Goal: Task Accomplishment & Management: Complete application form

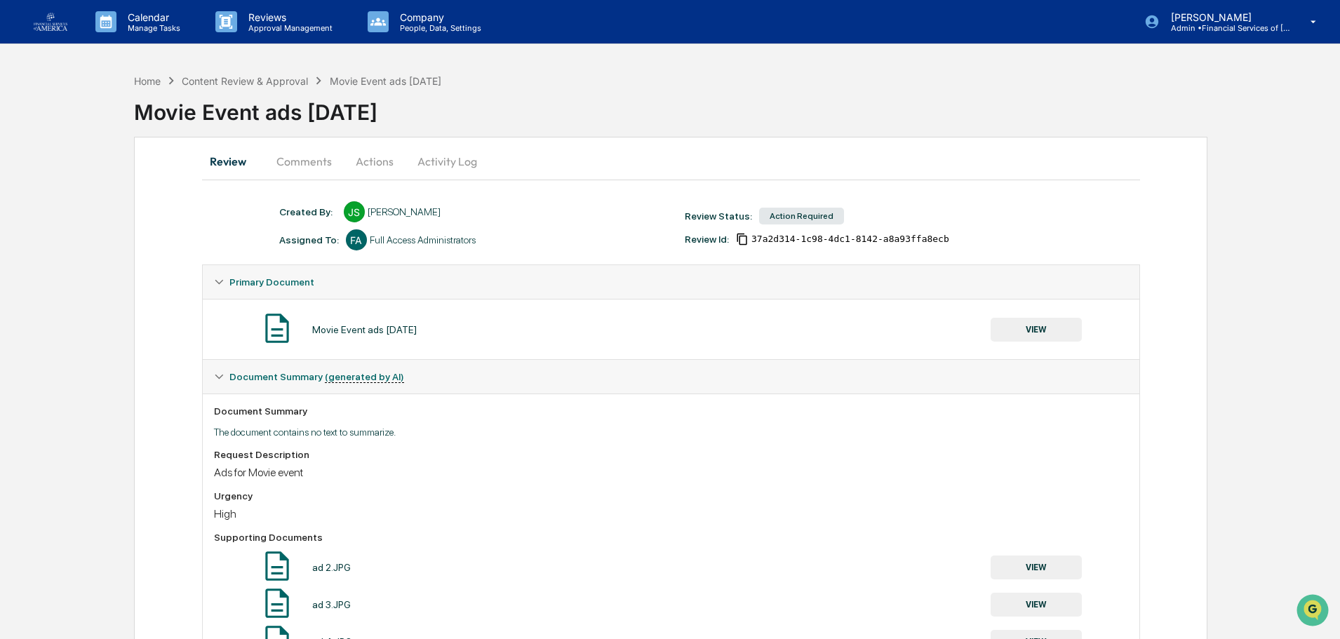
click at [372, 161] on button "Actions" at bounding box center [374, 161] width 63 height 34
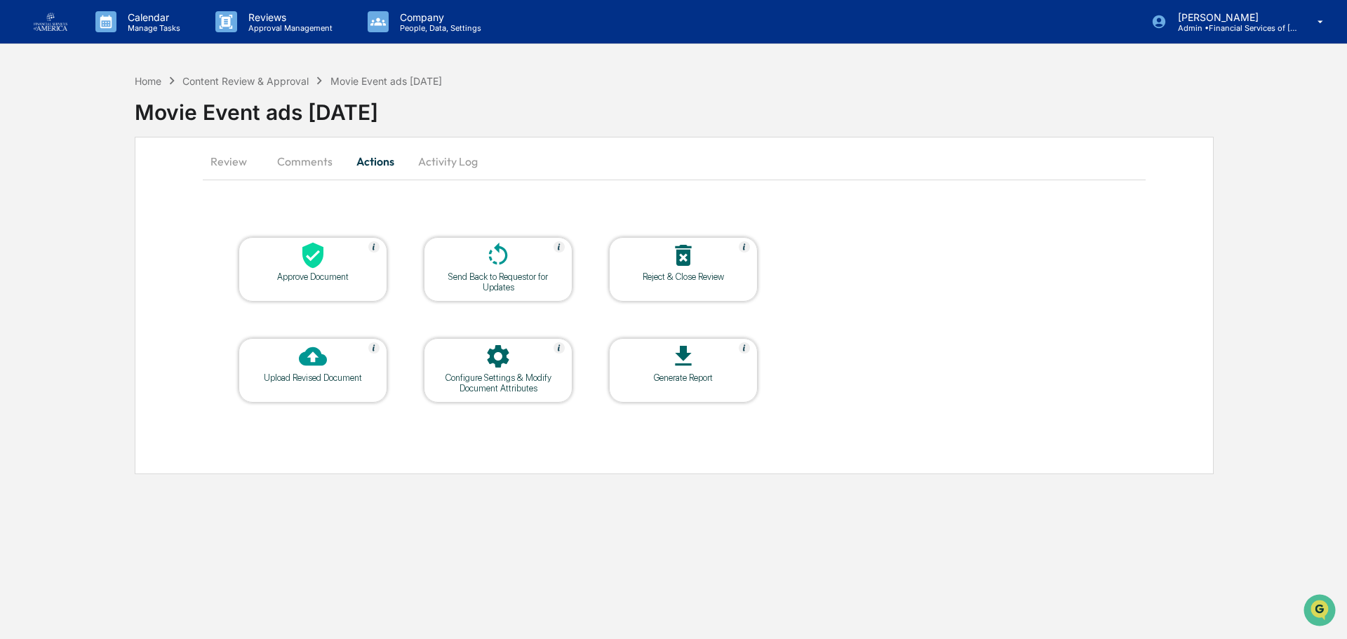
click at [324, 264] on icon at bounding box center [313, 255] width 28 height 28
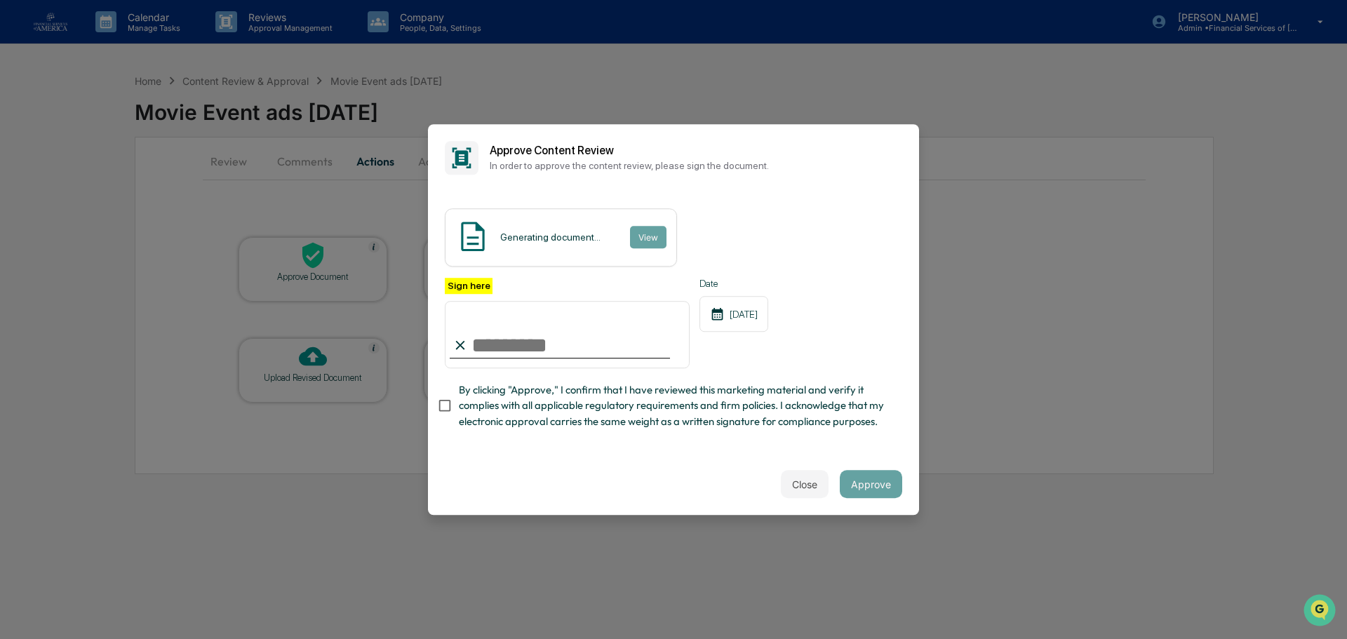
click at [525, 347] on input "Sign here" at bounding box center [567, 334] width 245 height 67
type input "**********"
click at [534, 405] on span "By clicking "Approve," I confirm that I have reviewed this marketing material a…" at bounding box center [675, 405] width 432 height 47
click at [873, 435] on div "**********" at bounding box center [673, 357] width 457 height 159
click at [866, 488] on button "Approve" at bounding box center [871, 484] width 62 height 28
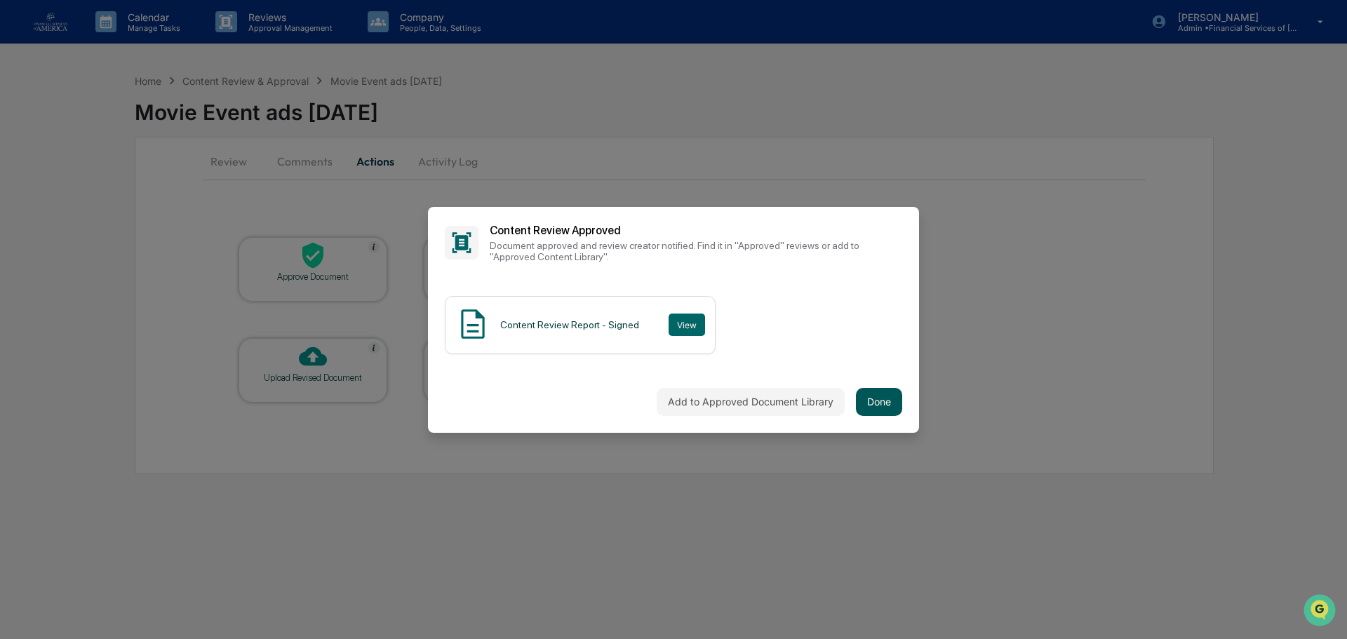
click at [886, 402] on button "Done" at bounding box center [879, 402] width 46 height 28
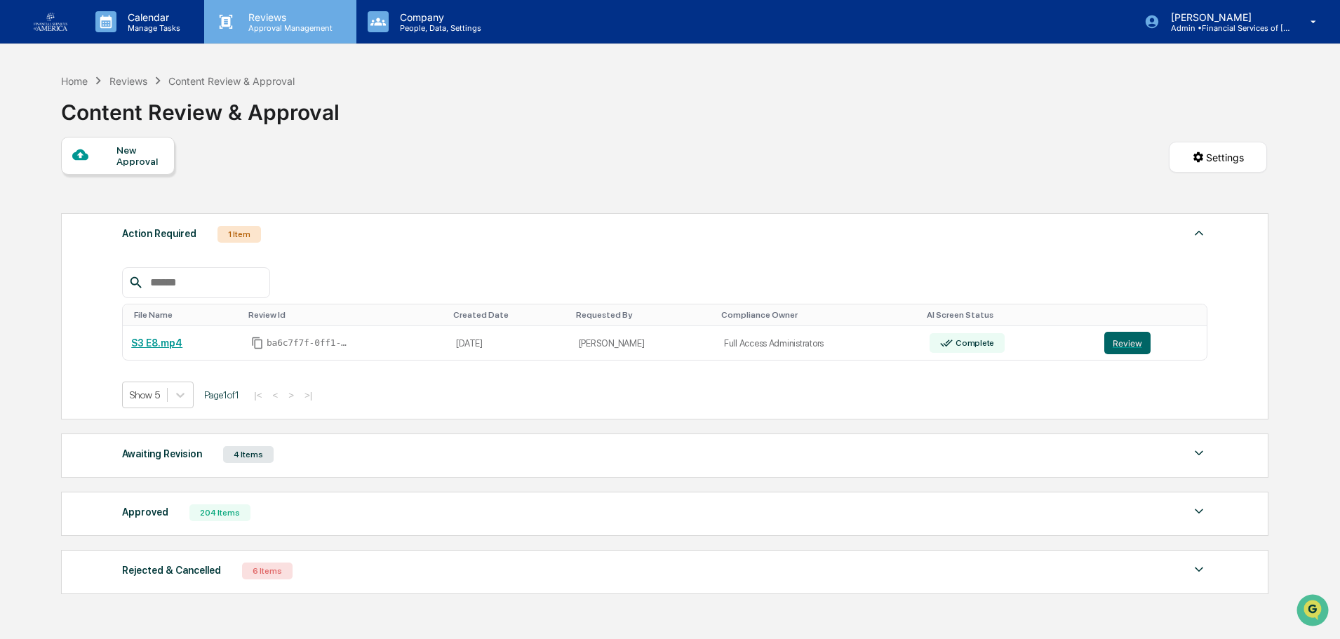
click at [271, 23] on p "Approval Management" at bounding box center [288, 28] width 102 height 10
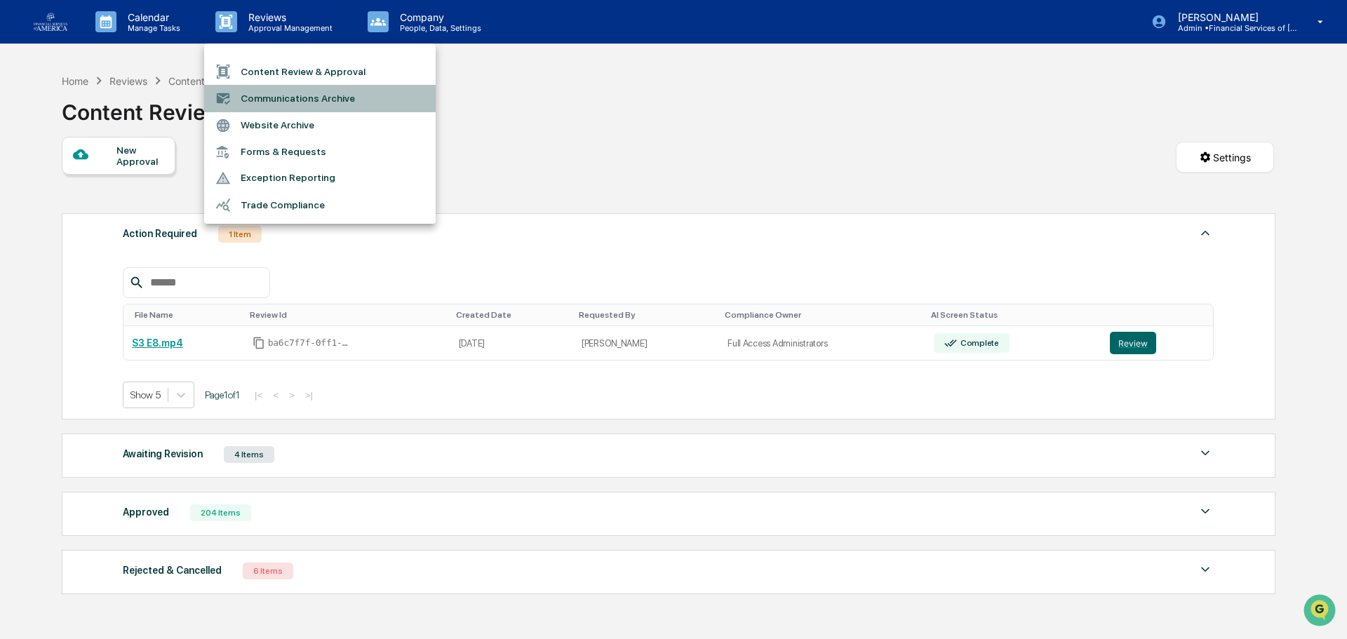
click at [281, 100] on li "Communications Archive" at bounding box center [319, 98] width 231 height 27
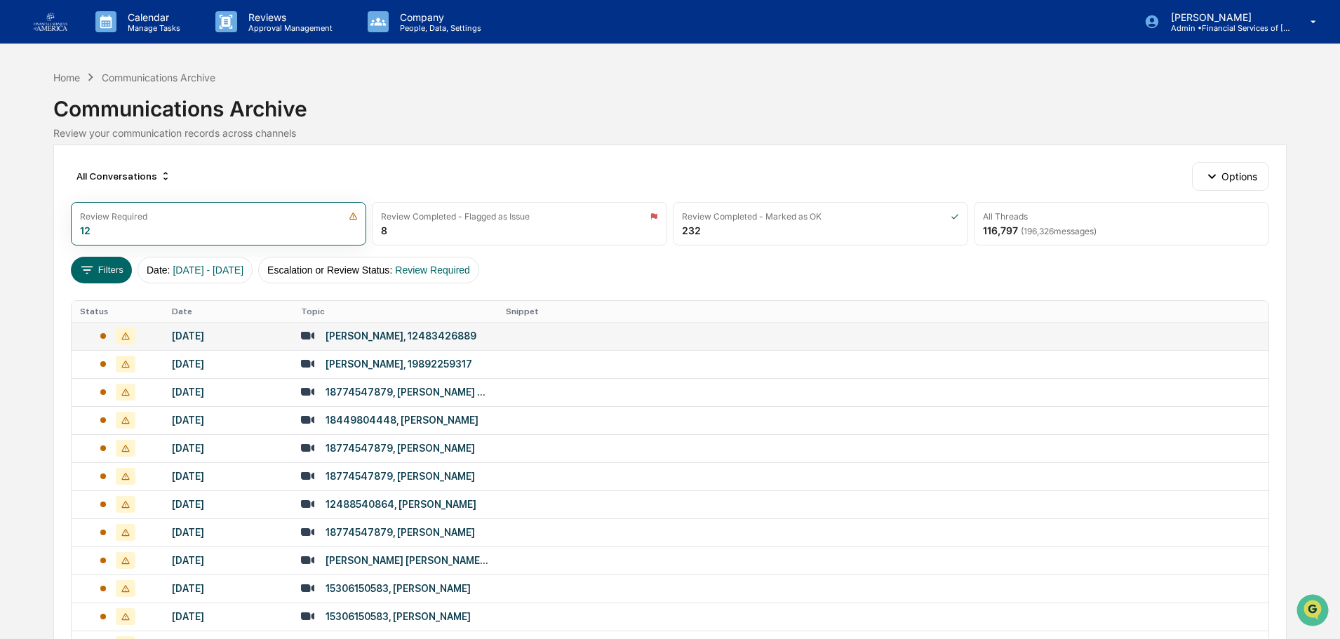
click at [219, 337] on div "[DATE]" at bounding box center [228, 335] width 112 height 11
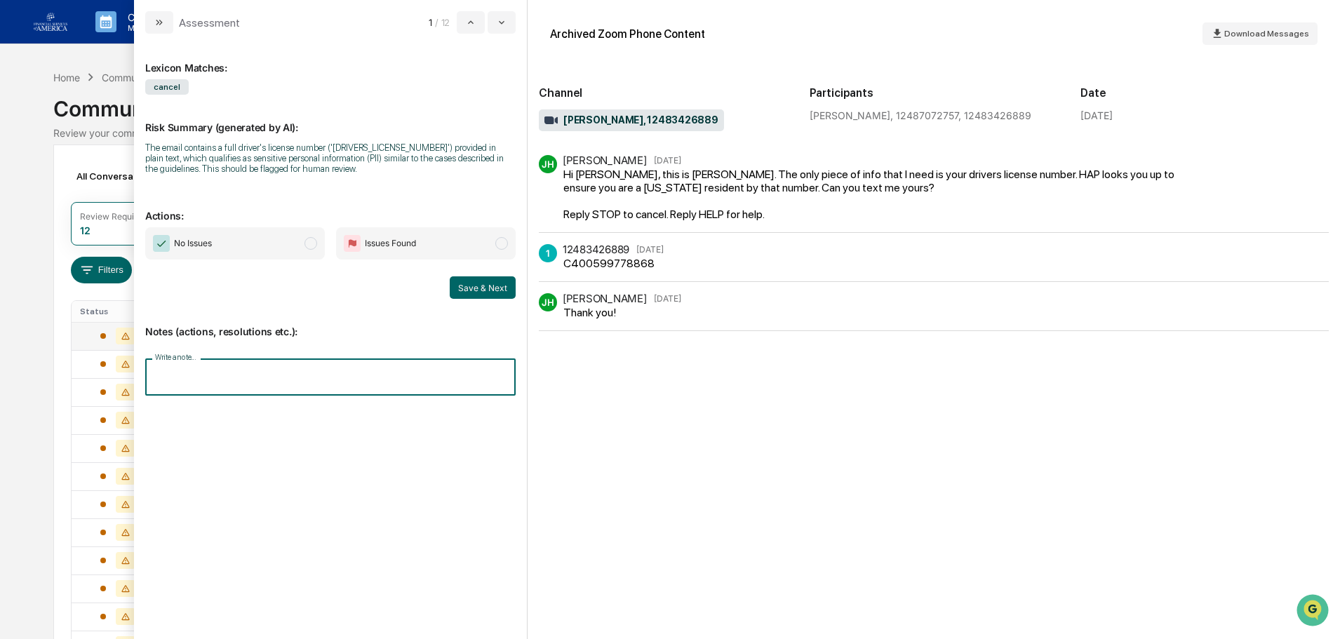
click at [313, 374] on input "Write a note..." at bounding box center [330, 376] width 370 height 37
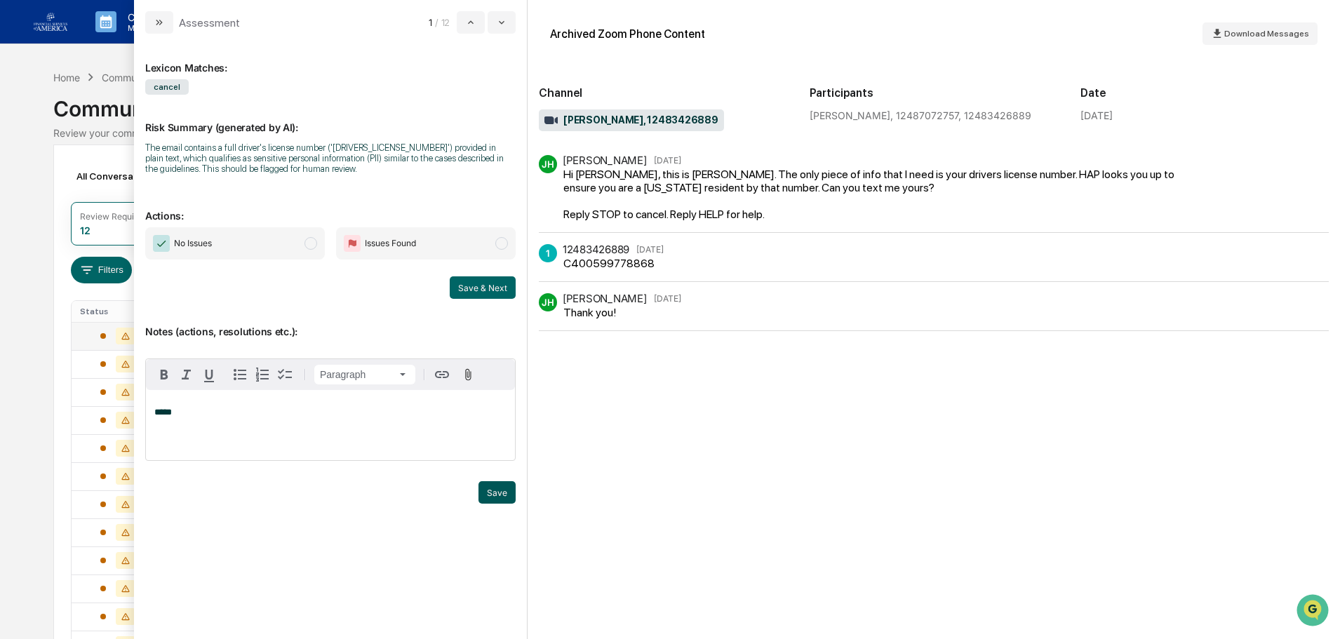
click at [490, 492] on button "Save" at bounding box center [496, 492] width 37 height 22
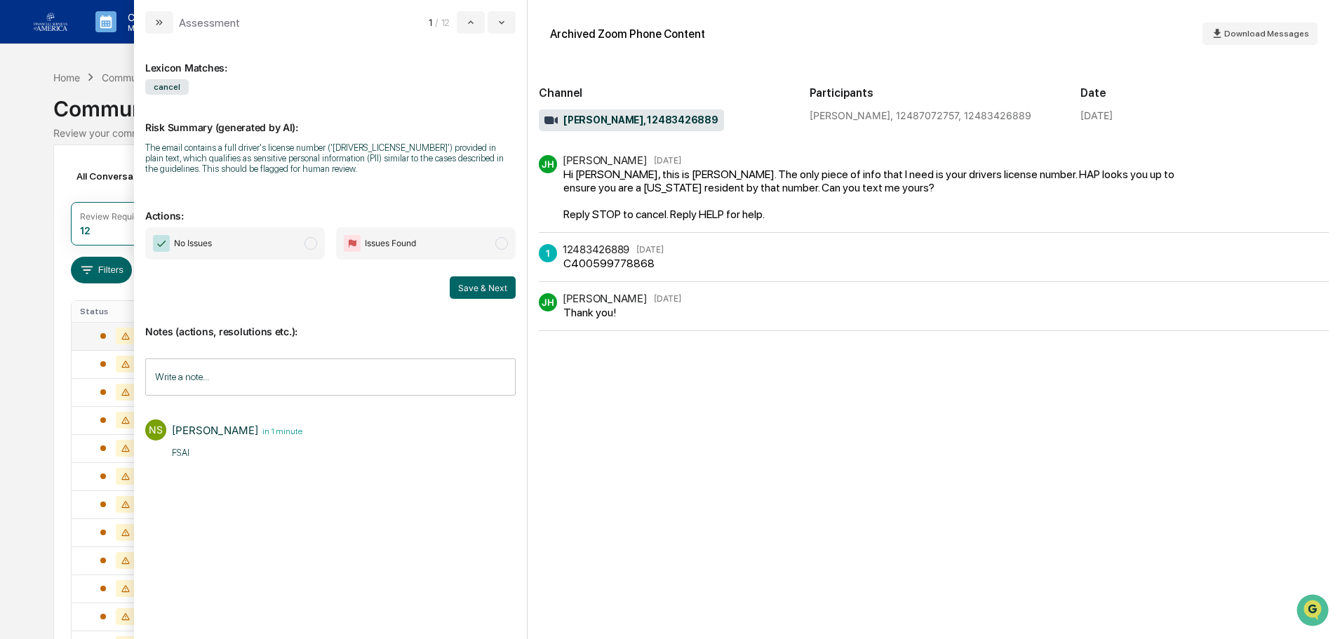
click at [297, 238] on span "No Issues" at bounding box center [235, 243] width 180 height 32
click at [492, 287] on button "Save & Next" at bounding box center [483, 287] width 66 height 22
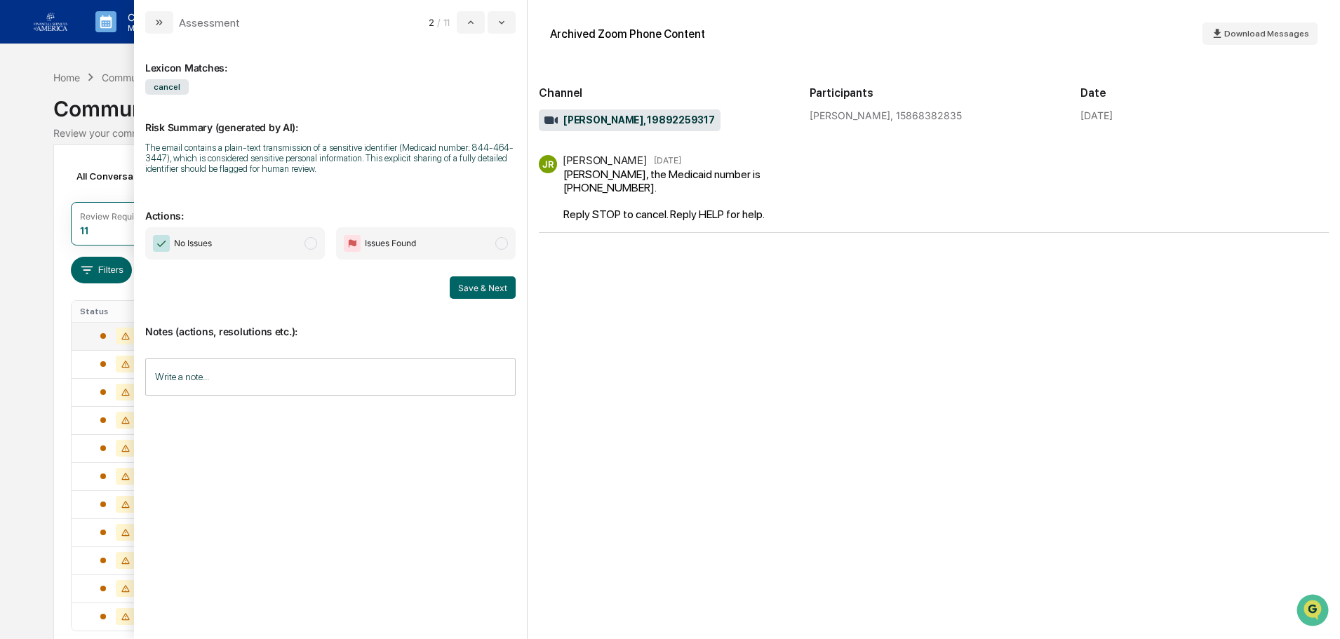
click at [306, 247] on span "modal" at bounding box center [310, 243] width 13 height 13
click at [492, 285] on button "Save & Next" at bounding box center [483, 287] width 66 height 22
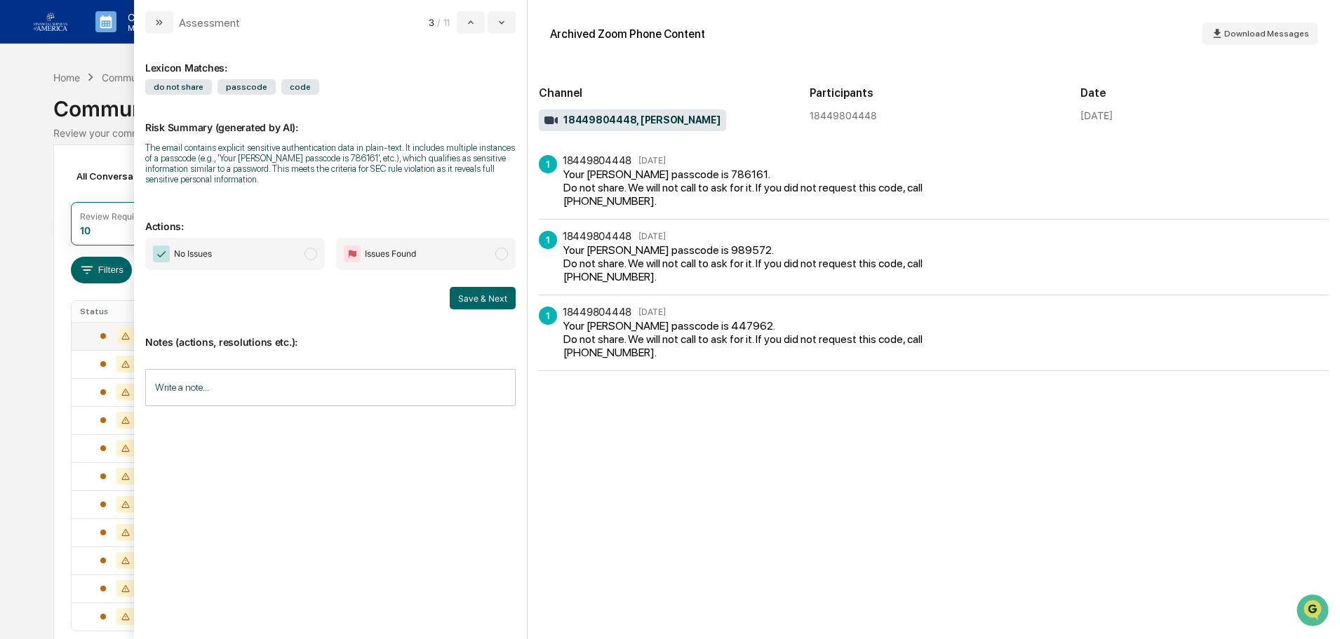
click at [305, 254] on span "modal" at bounding box center [310, 254] width 13 height 13
click at [485, 302] on button "Save & Next" at bounding box center [483, 298] width 66 height 22
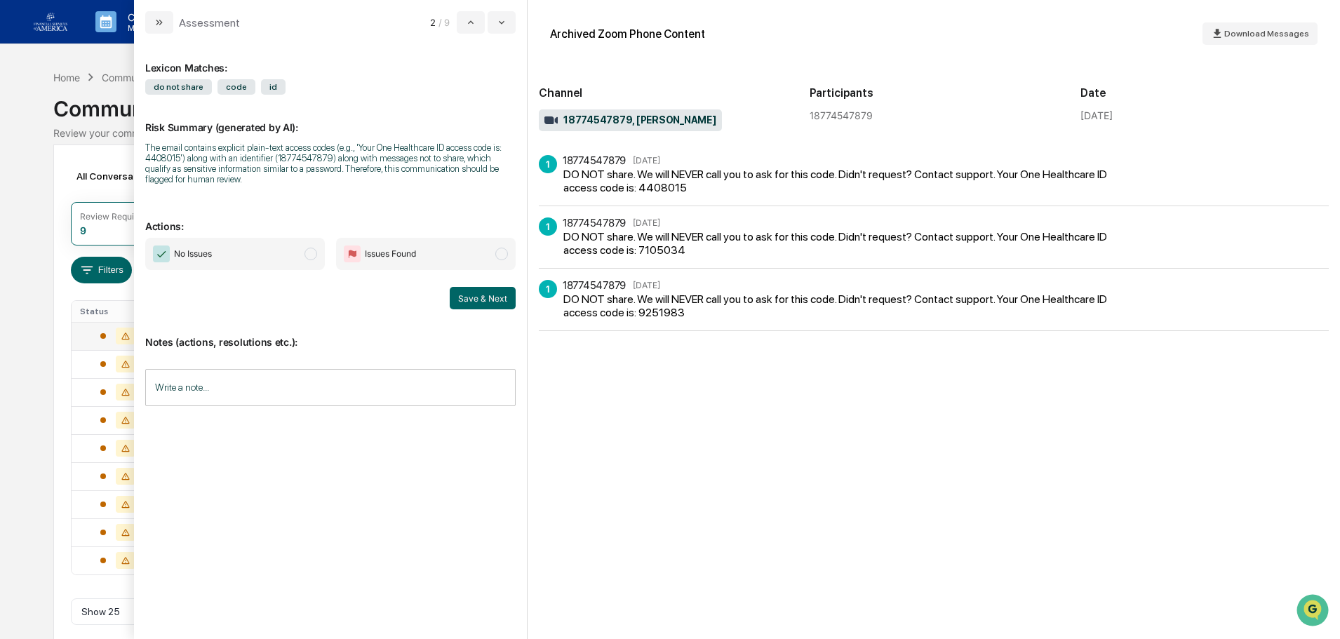
click at [290, 243] on span "No Issues" at bounding box center [235, 254] width 180 height 32
click at [499, 302] on button "Save & Next" at bounding box center [483, 298] width 66 height 22
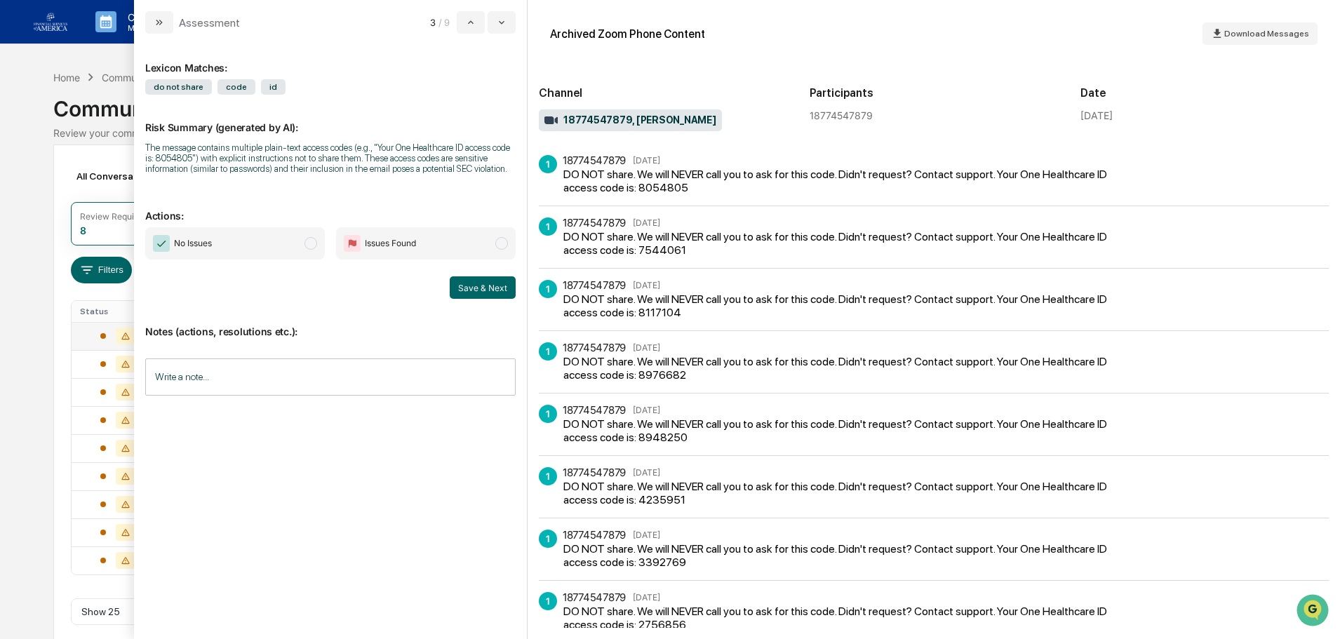
click at [285, 246] on span "No Issues" at bounding box center [235, 243] width 180 height 32
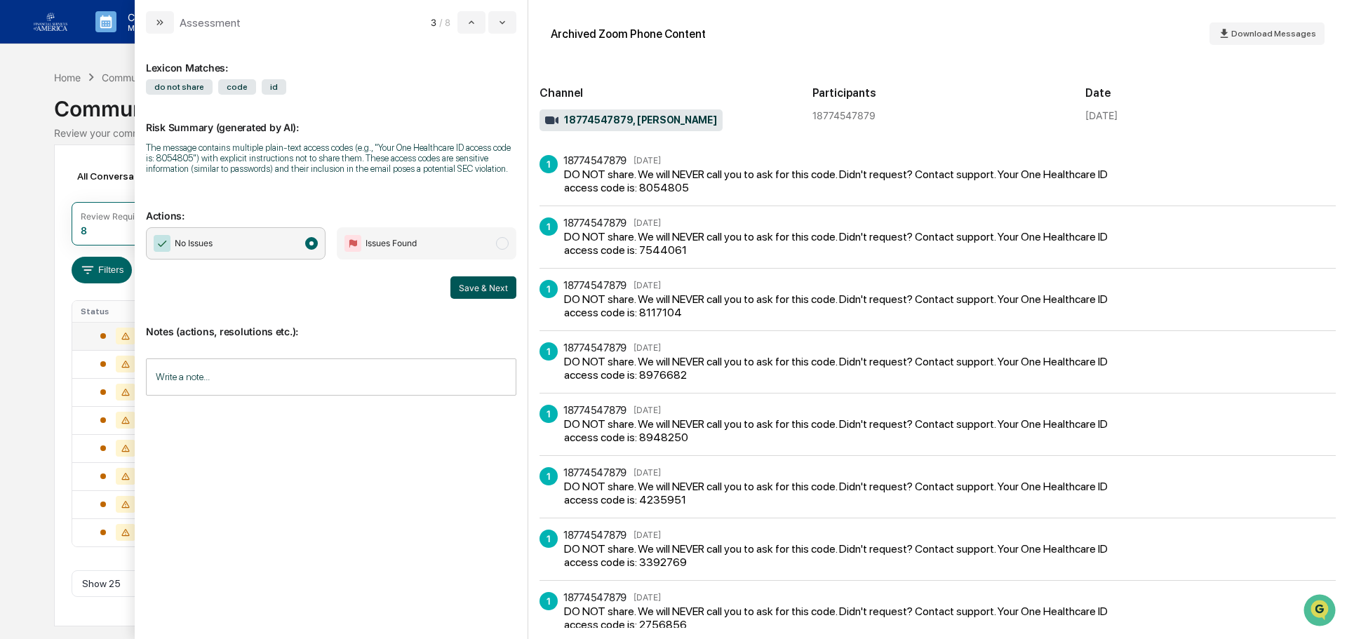
click at [489, 292] on button "Save & Next" at bounding box center [483, 287] width 66 height 22
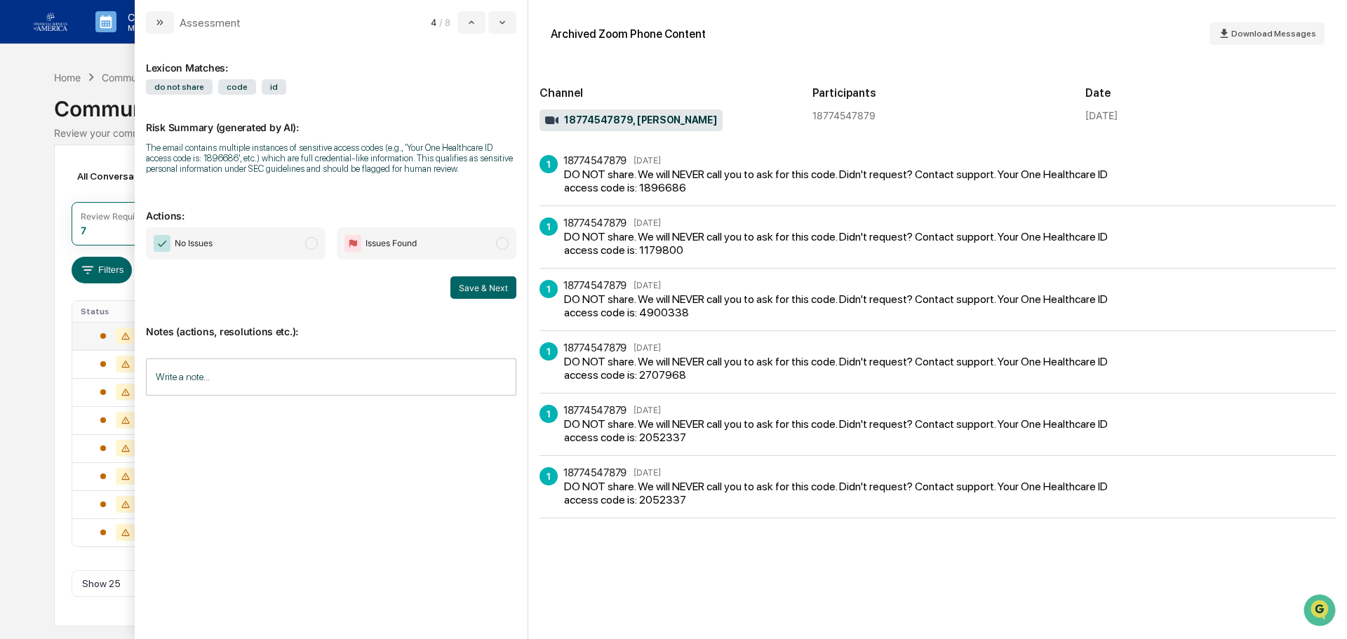
click at [264, 249] on span "No Issues" at bounding box center [236, 243] width 180 height 32
click at [480, 292] on button "Save & Next" at bounding box center [483, 287] width 66 height 22
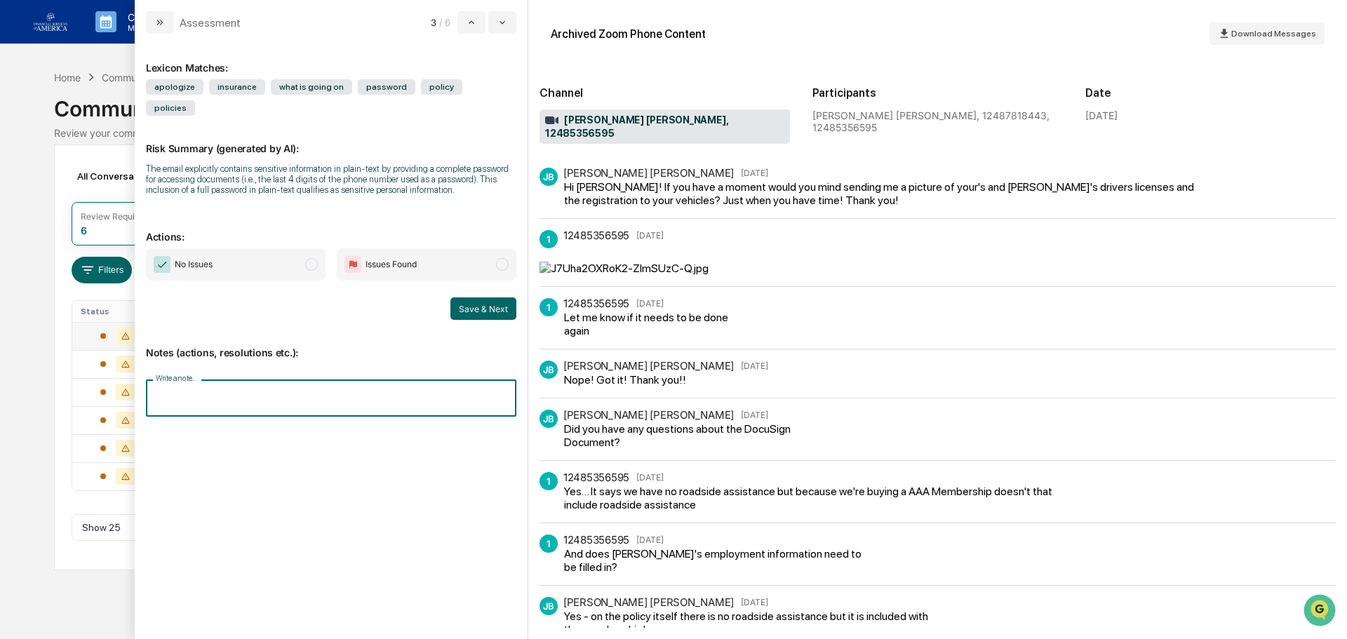
click at [366, 379] on input "Write a note..." at bounding box center [331, 397] width 370 height 37
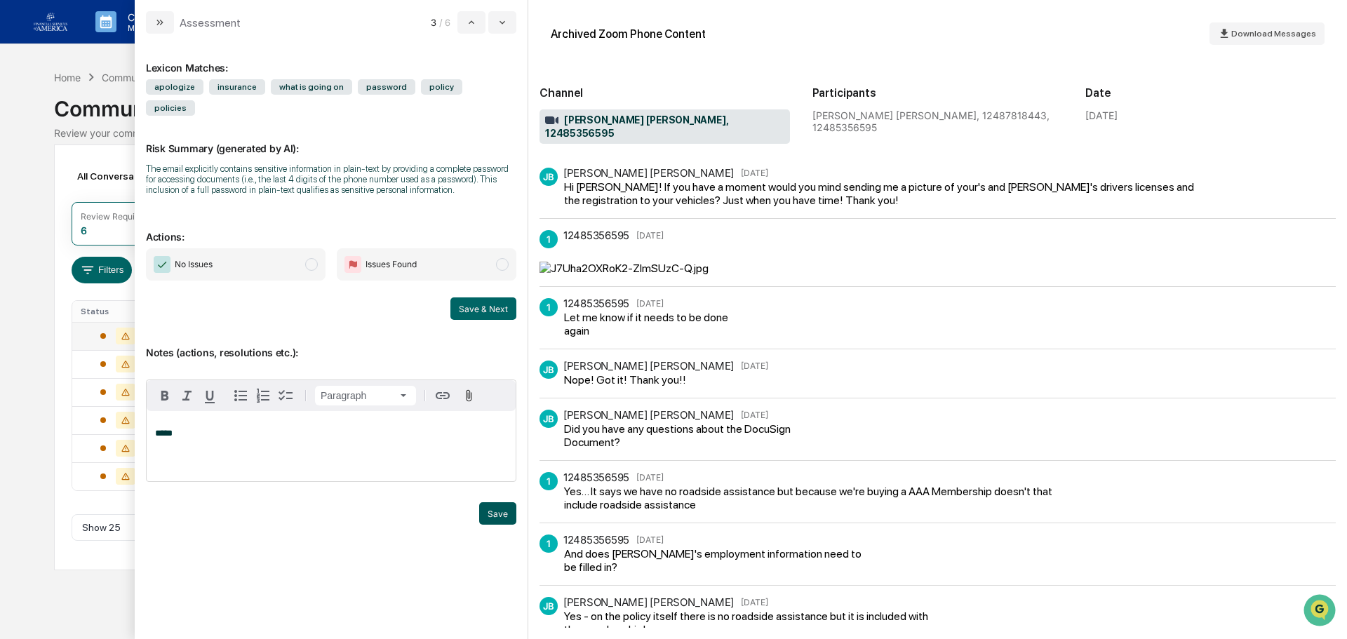
click at [506, 502] on button "Save" at bounding box center [497, 513] width 37 height 22
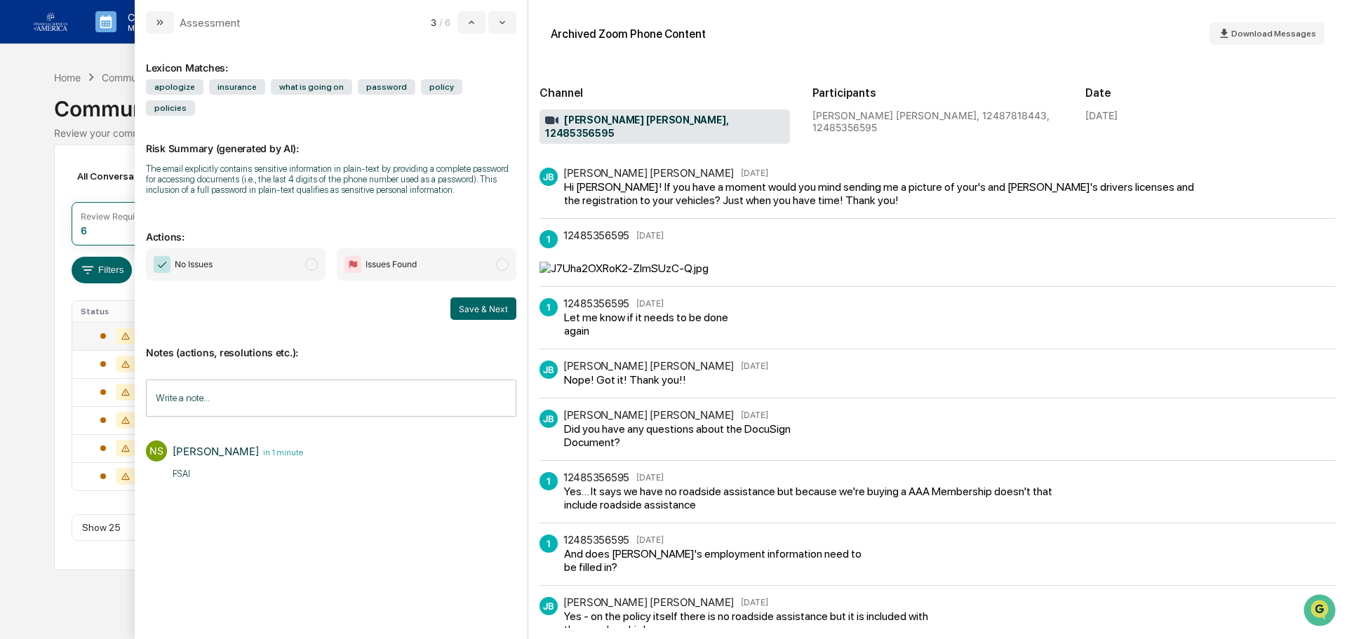
click at [297, 248] on span "No Issues" at bounding box center [236, 264] width 180 height 32
click at [478, 297] on button "Save & Next" at bounding box center [483, 308] width 66 height 22
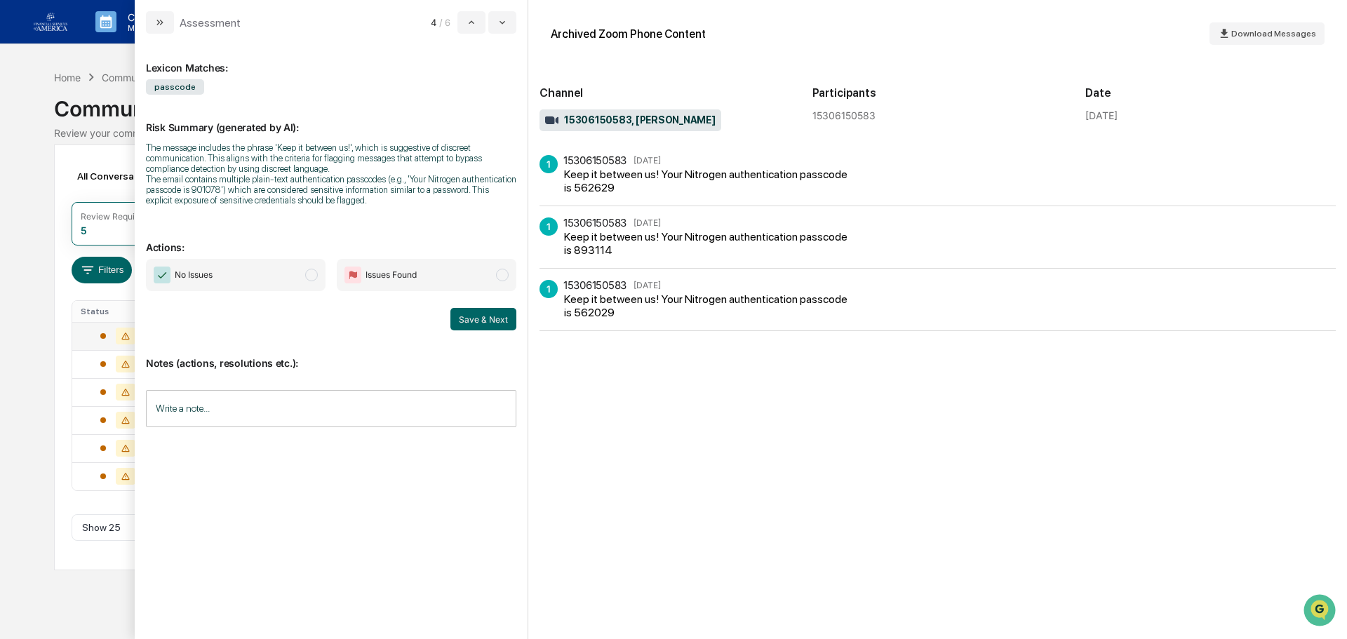
click at [306, 260] on span "No Issues" at bounding box center [236, 275] width 180 height 32
click at [477, 313] on button "Save & Next" at bounding box center [483, 319] width 66 height 22
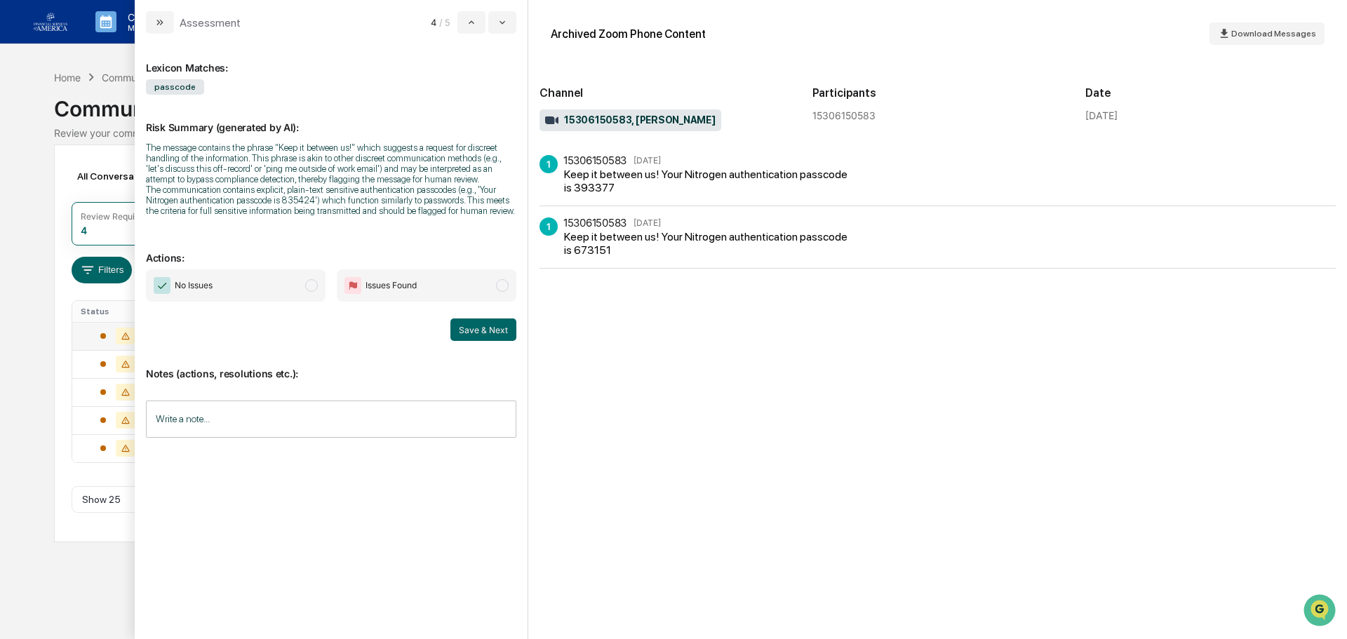
drag, startPoint x: 290, startPoint y: 274, endPoint x: 335, endPoint y: 293, distance: 49.6
click at [290, 275] on span "No Issues" at bounding box center [236, 285] width 180 height 32
click at [476, 331] on button "Save & Next" at bounding box center [483, 329] width 66 height 22
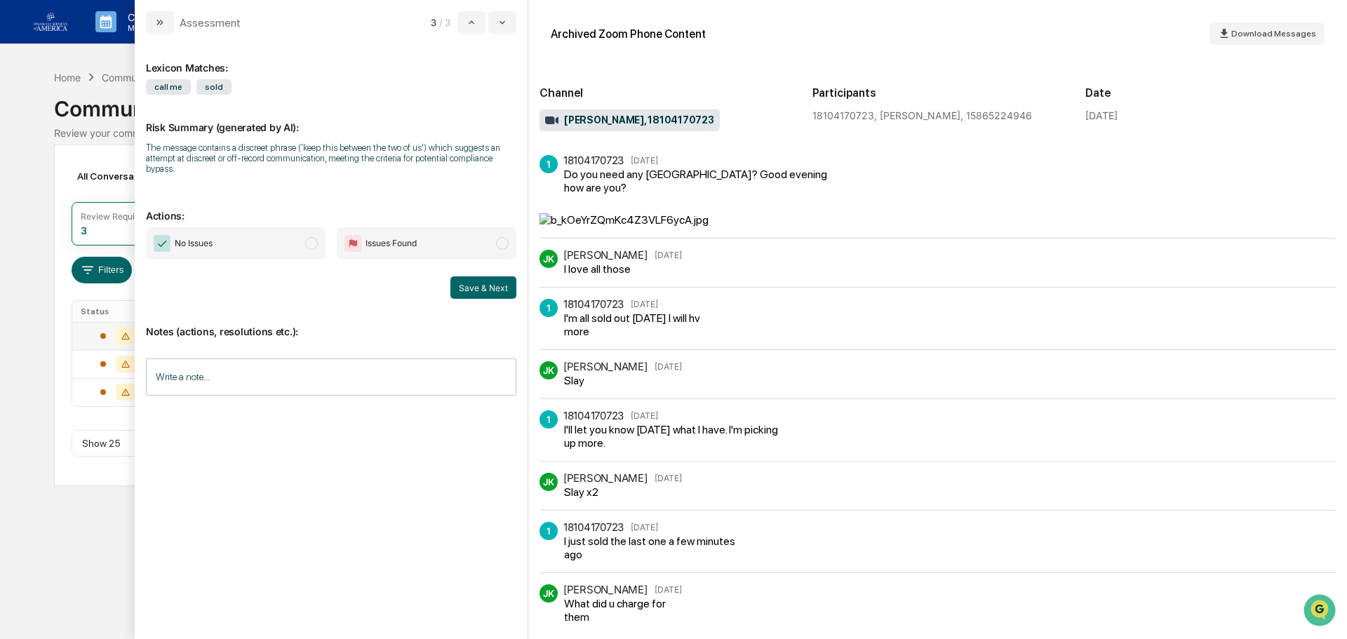
click at [63, 492] on div "Calendar Manage Tasks Reviews Approval Management Company People, Data, Setting…" at bounding box center [673, 319] width 1347 height 639
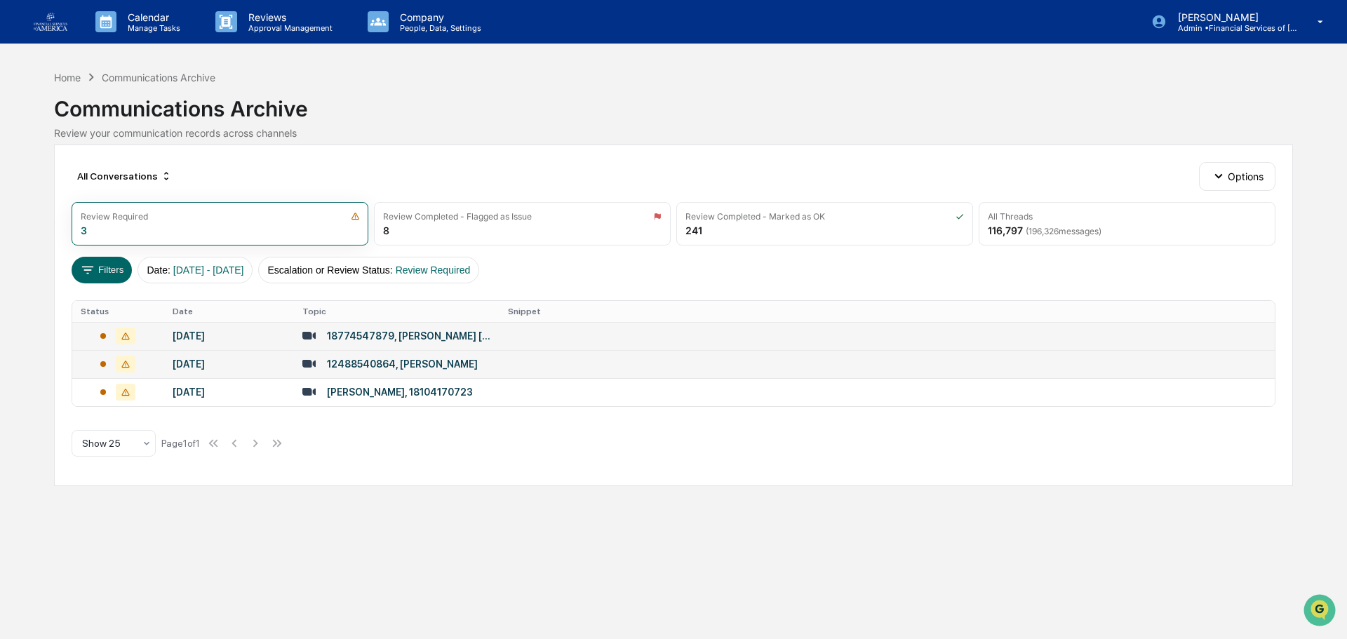
click at [418, 363] on div "12488540864, [PERSON_NAME]" at bounding box center [402, 363] width 151 height 11
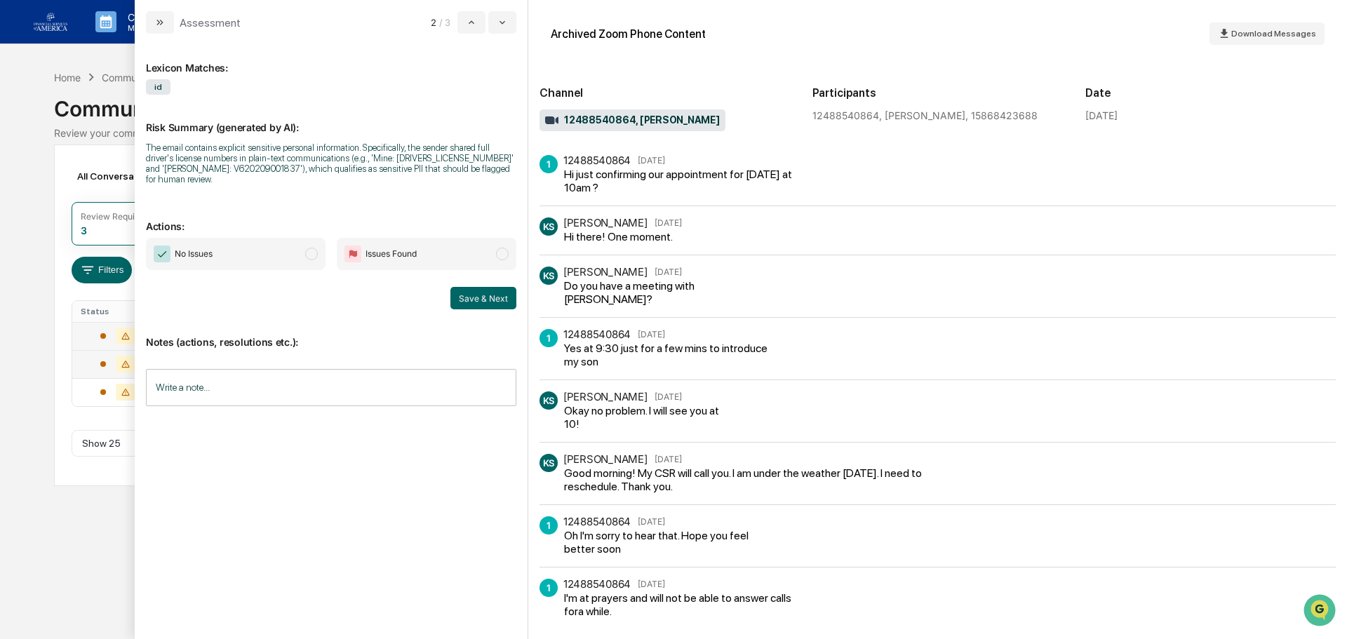
click at [273, 245] on span "No Issues" at bounding box center [236, 254] width 180 height 32
click at [280, 386] on input "Write a note..." at bounding box center [331, 387] width 370 height 37
click at [490, 492] on button "Save" at bounding box center [497, 503] width 37 height 22
click at [487, 292] on button "Save & Next" at bounding box center [483, 298] width 66 height 22
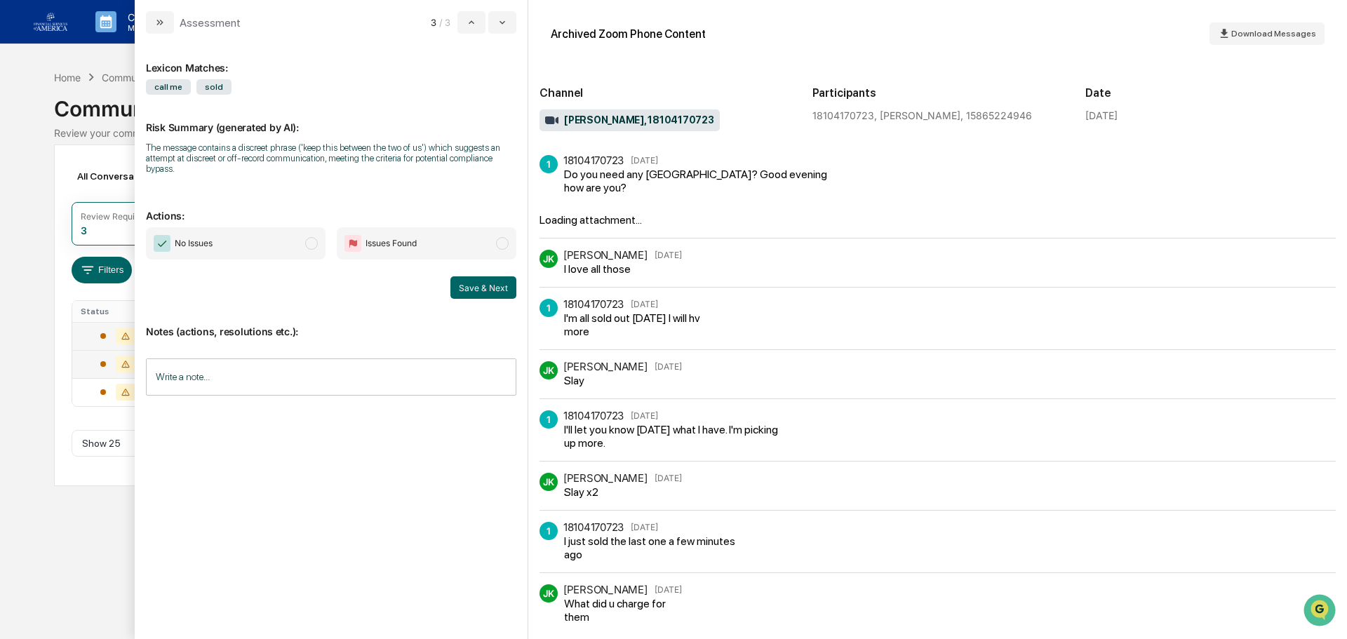
click at [50, 454] on div "Calendar Manage Tasks Reviews Approval Management Company People, Data, Setting…" at bounding box center [673, 319] width 1347 height 639
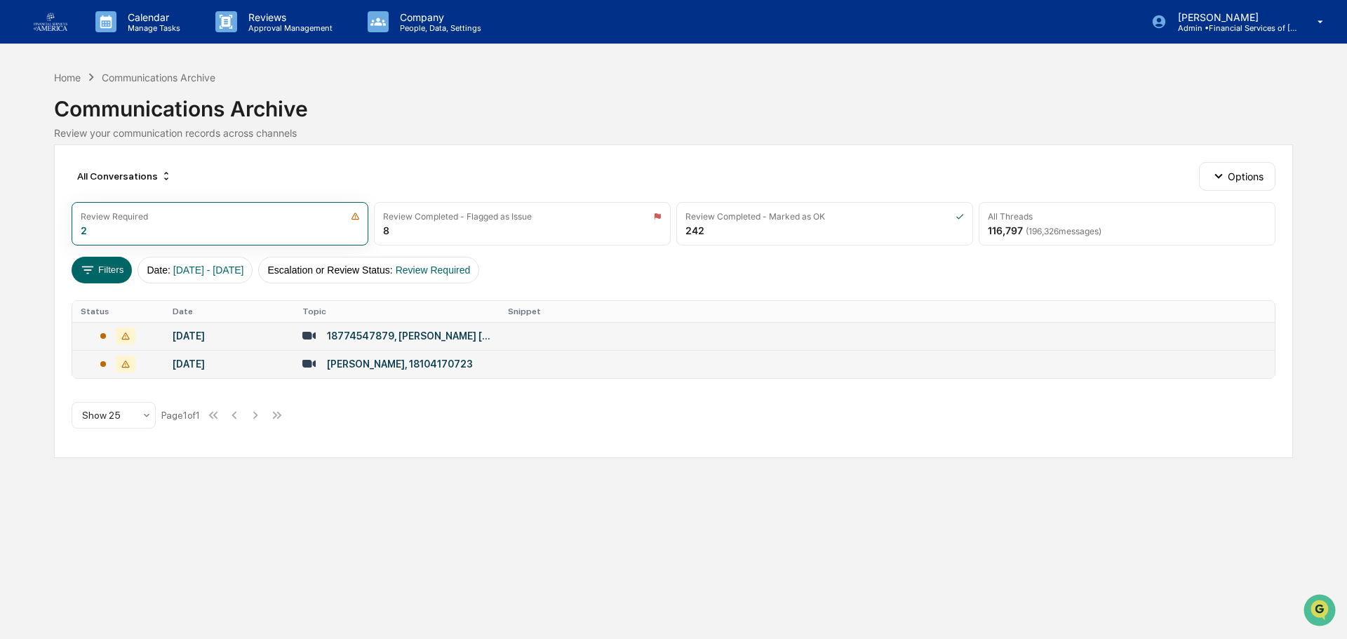
click at [396, 335] on div "18774547879, [PERSON_NAME] [PERSON_NAME]" at bounding box center [409, 335] width 164 height 11
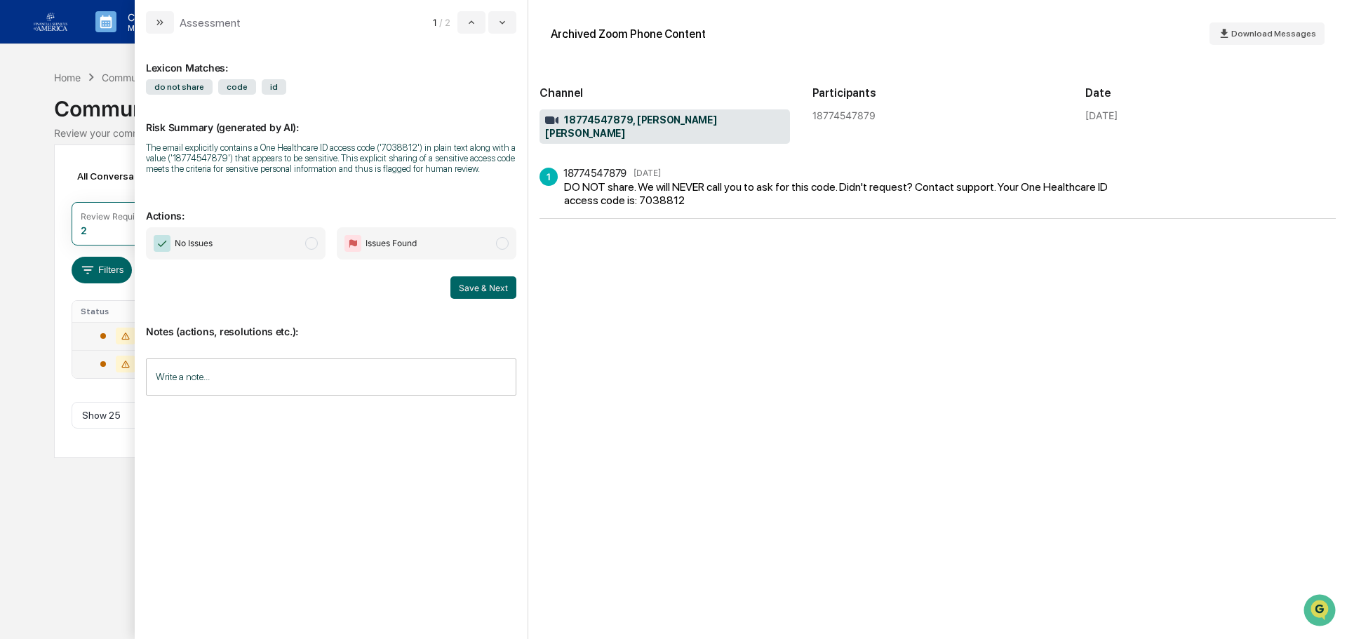
click at [290, 231] on span "No Issues" at bounding box center [236, 243] width 180 height 32
click at [524, 274] on div "Lexicon Matches: do not share code id Risk Summary (generated by AI): The email…" at bounding box center [331, 336] width 393 height 605
click at [509, 285] on button "Save & Next" at bounding box center [483, 287] width 66 height 22
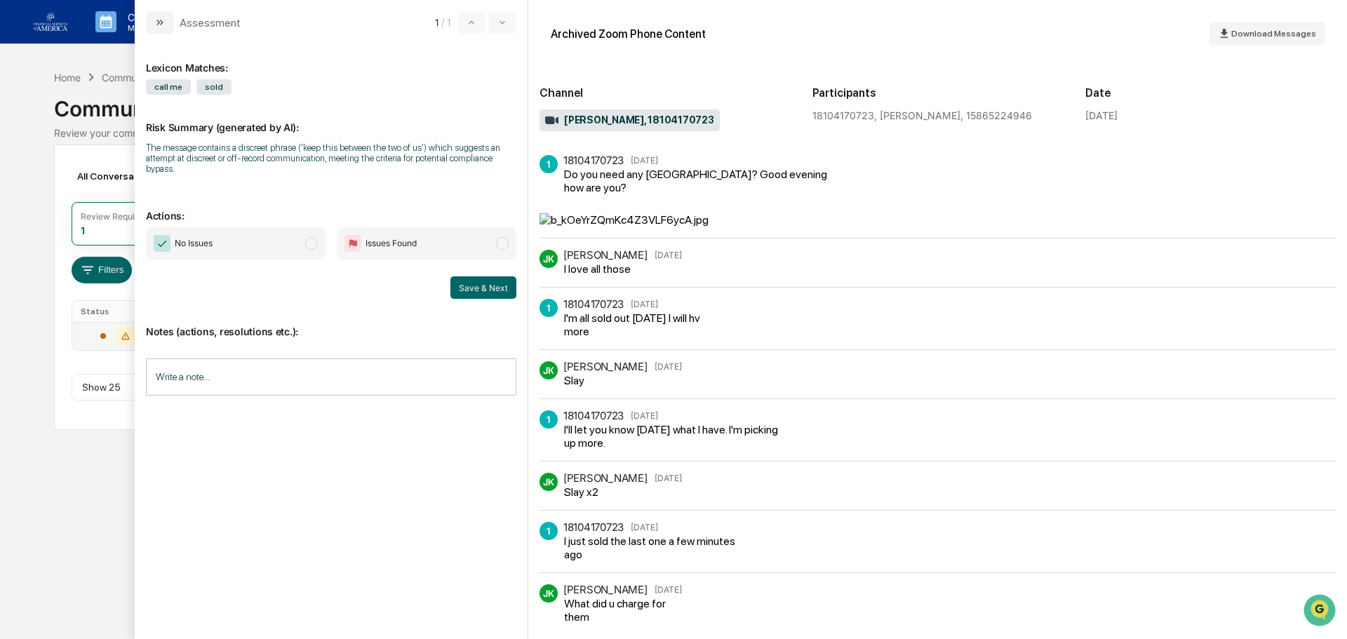
click at [279, 240] on span "No Issues" at bounding box center [236, 243] width 180 height 32
click at [257, 377] on input "Write a note..." at bounding box center [331, 376] width 370 height 37
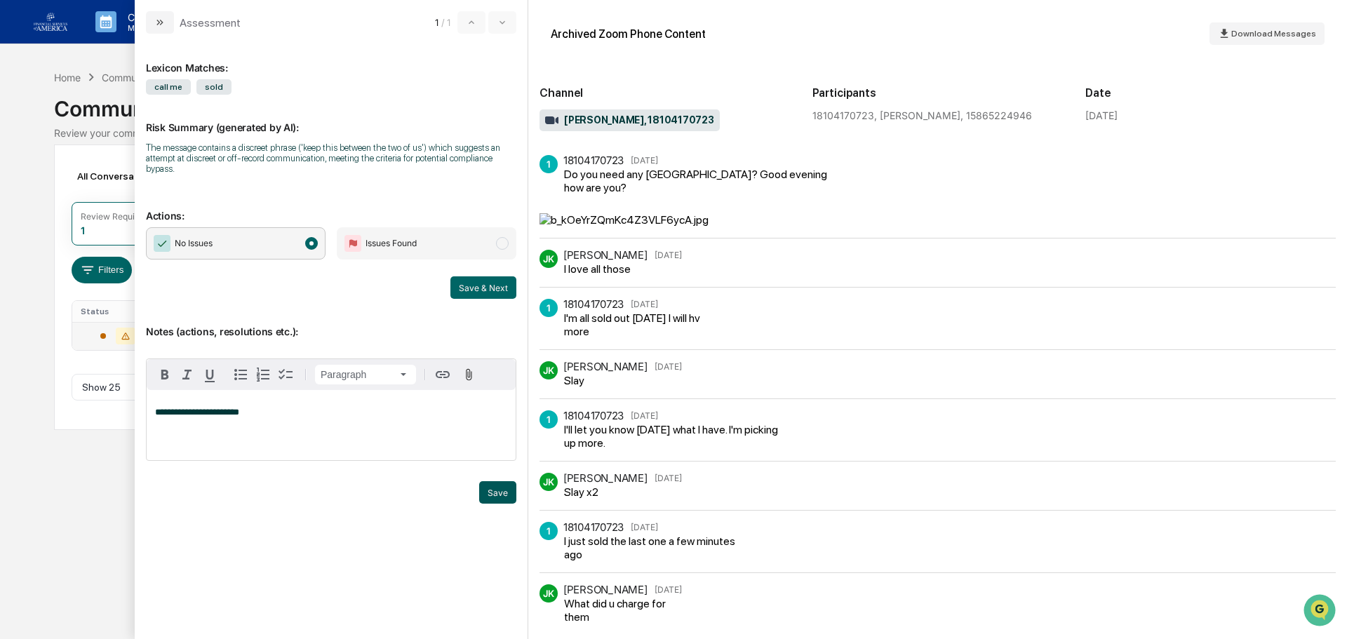
click at [504, 490] on button "Save" at bounding box center [497, 492] width 37 height 22
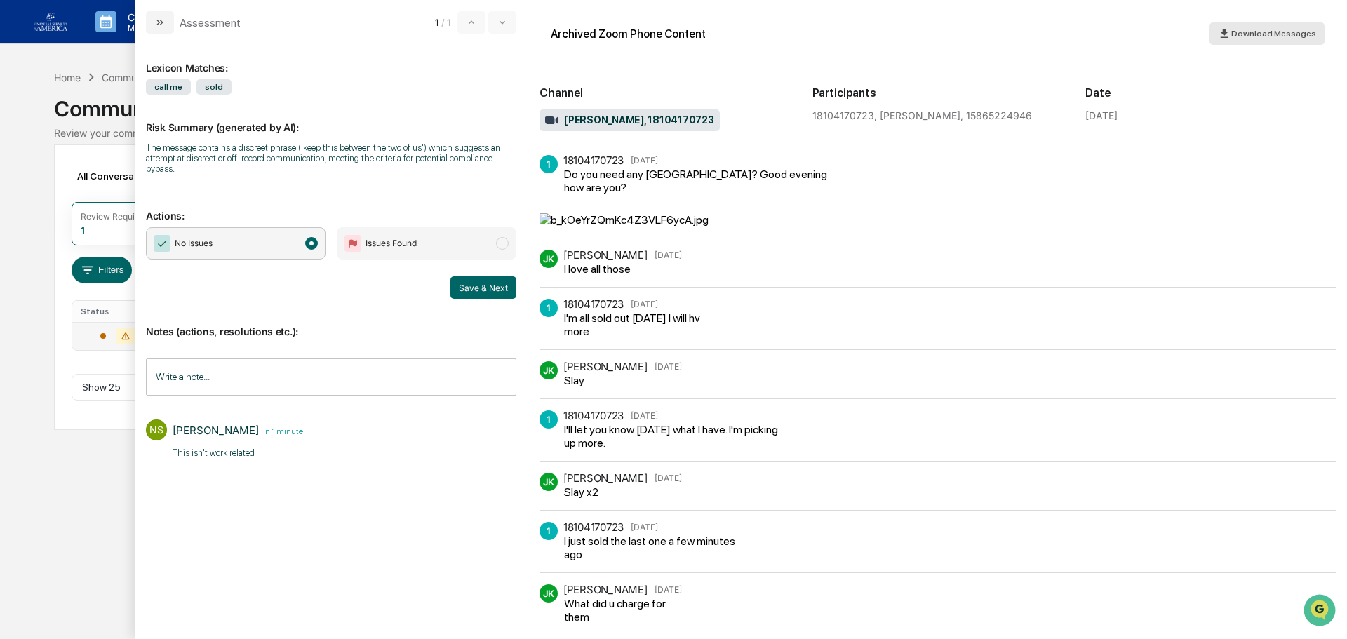
click at [1265, 34] on span "Download Messages" at bounding box center [1273, 34] width 85 height 10
click at [489, 287] on button "Save & Next" at bounding box center [483, 287] width 66 height 22
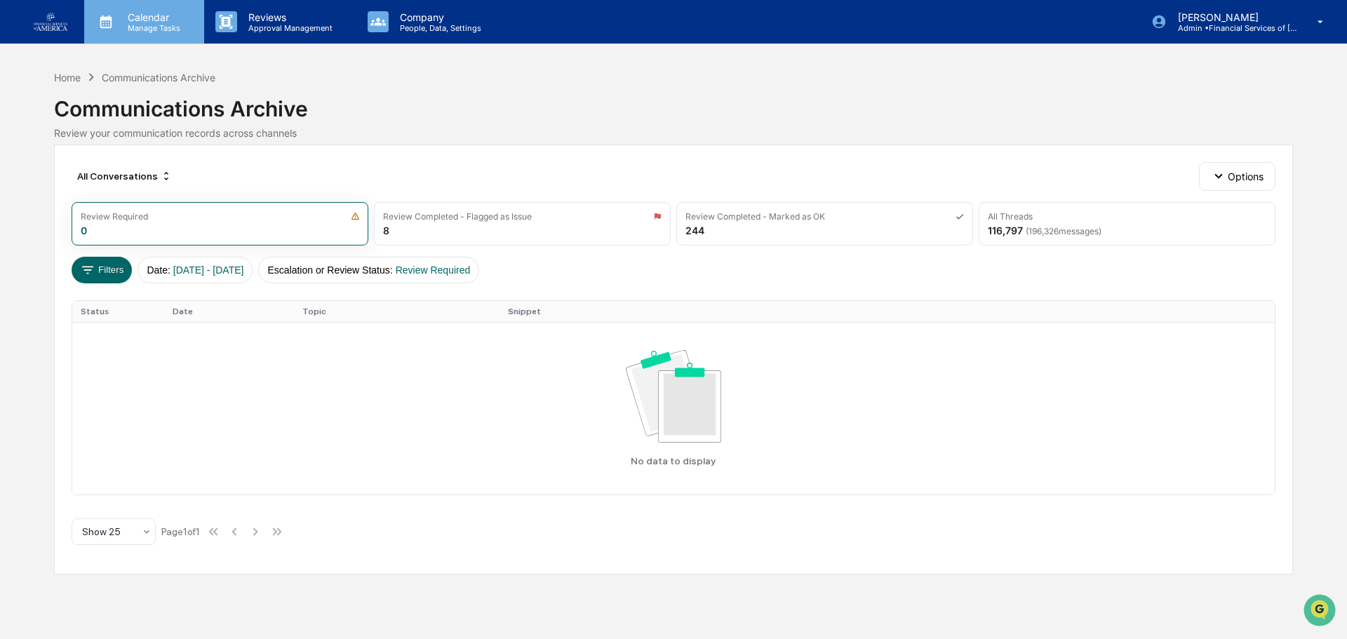
click at [142, 20] on p "Calendar" at bounding box center [151, 17] width 71 height 12
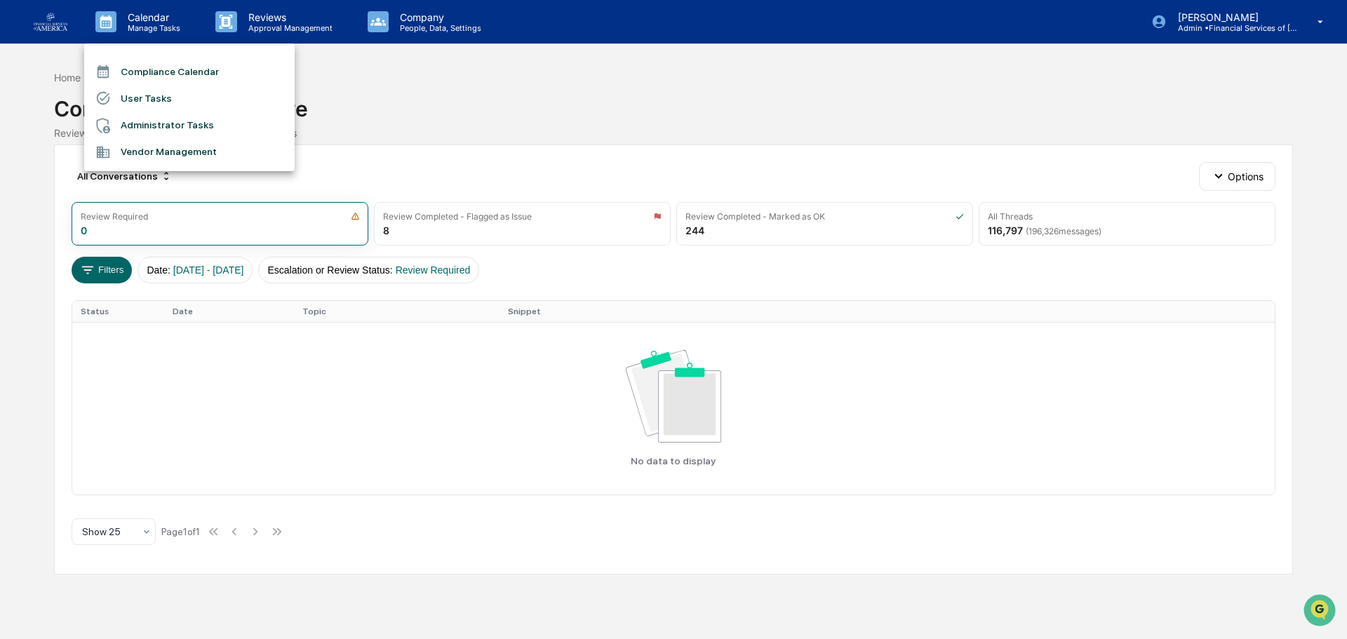
click at [150, 122] on li "Administrator Tasks" at bounding box center [189, 125] width 210 height 27
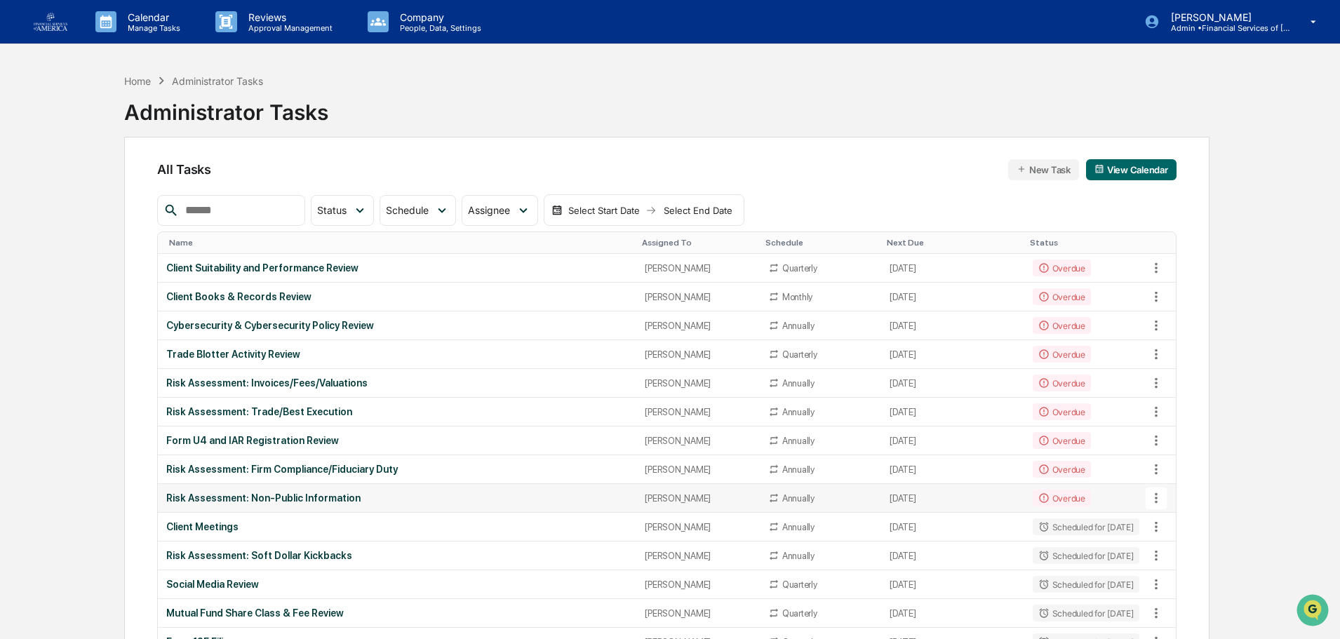
click at [233, 491] on td "Risk Assessment: Non-Public Information" at bounding box center [397, 498] width 478 height 29
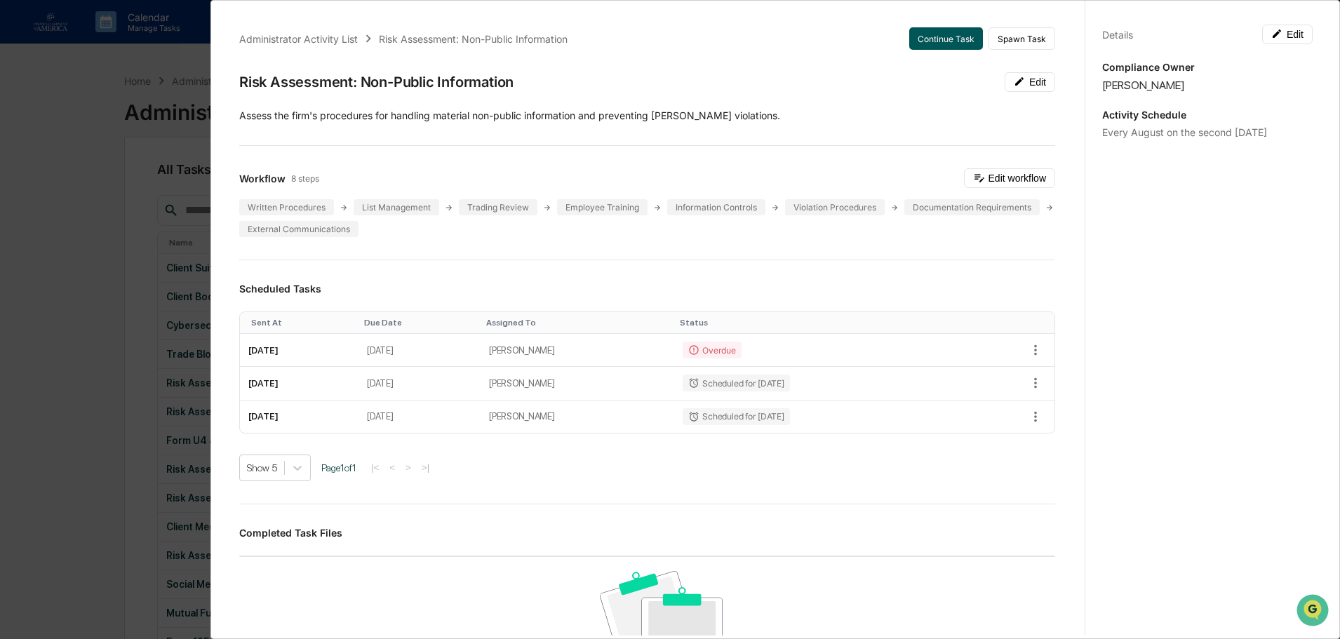
click at [944, 39] on button "Continue Task" at bounding box center [946, 38] width 74 height 22
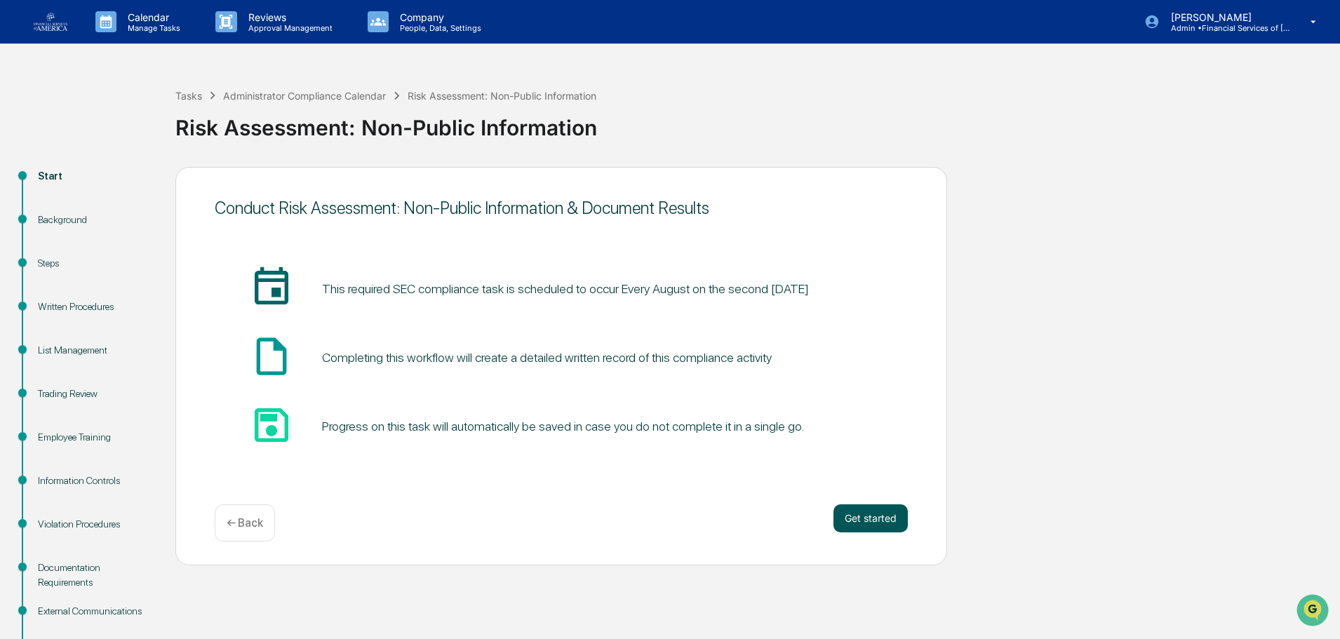
click at [856, 518] on button "Get started" at bounding box center [870, 518] width 74 height 28
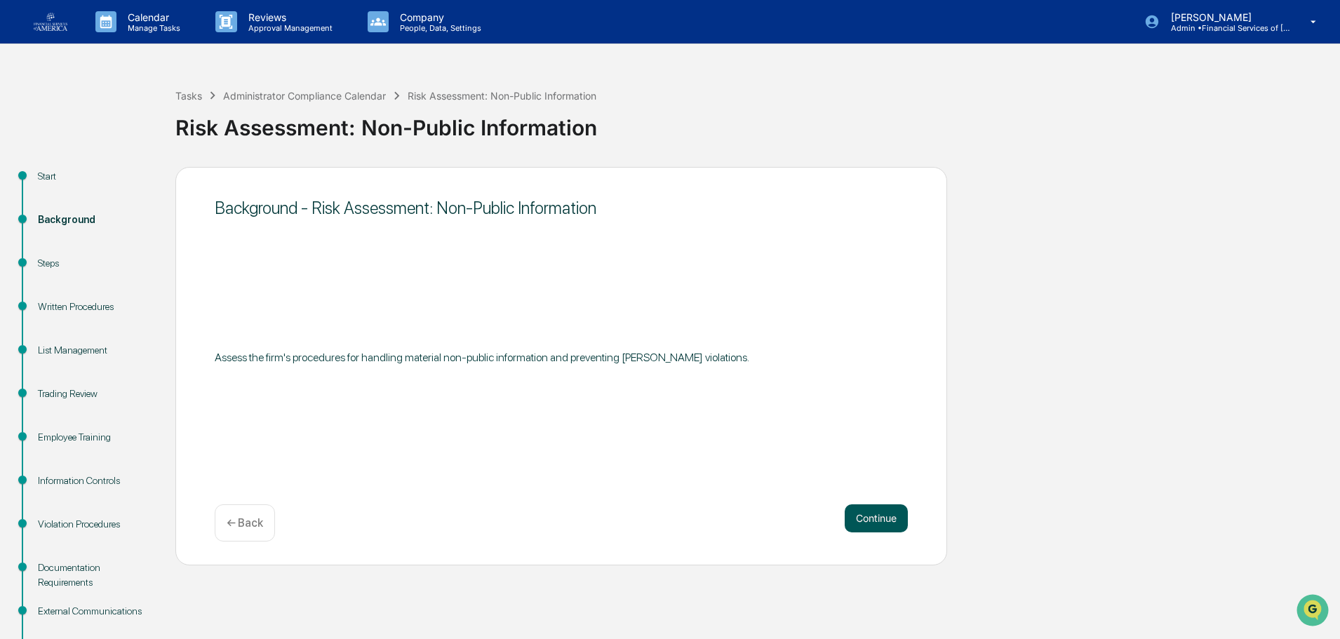
click at [874, 520] on button "Continue" at bounding box center [875, 518] width 63 height 28
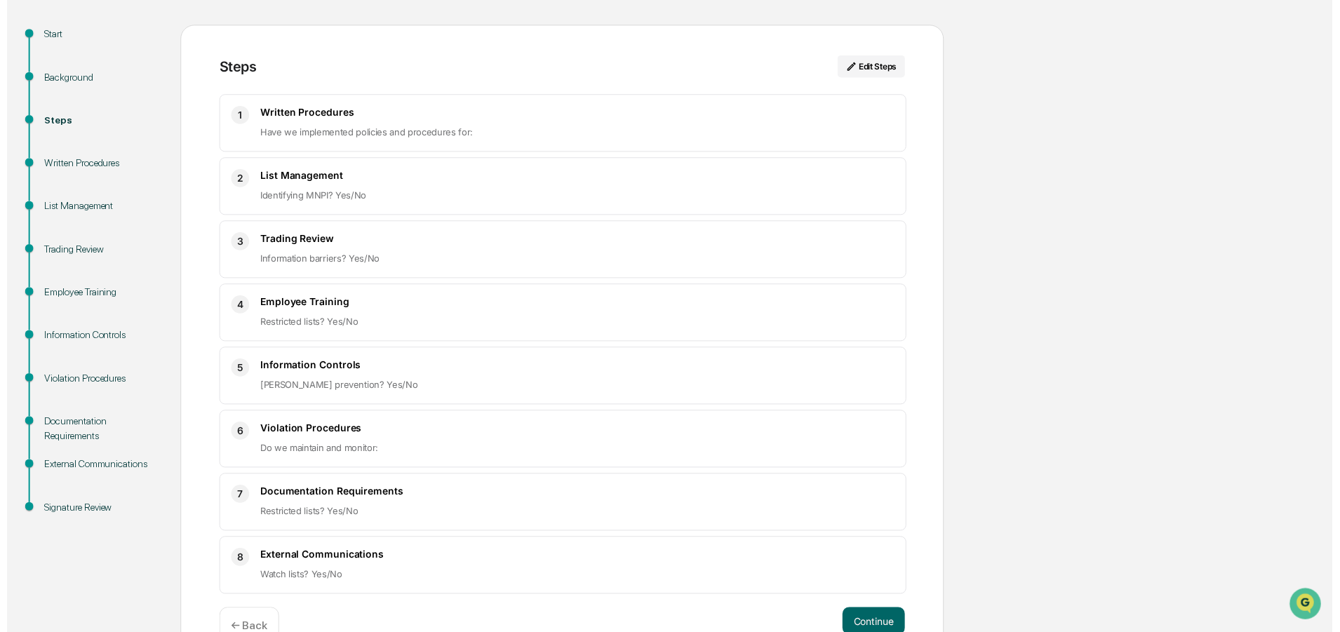
scroll to position [177, 0]
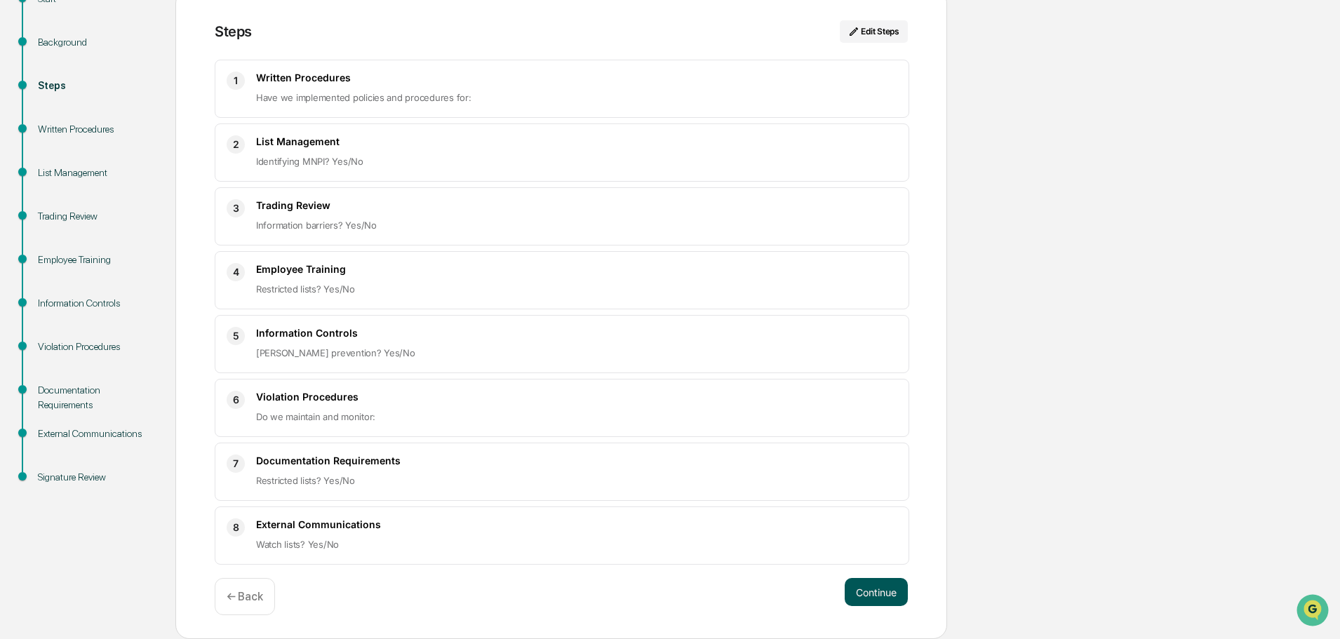
click at [880, 593] on button "Continue" at bounding box center [875, 592] width 63 height 28
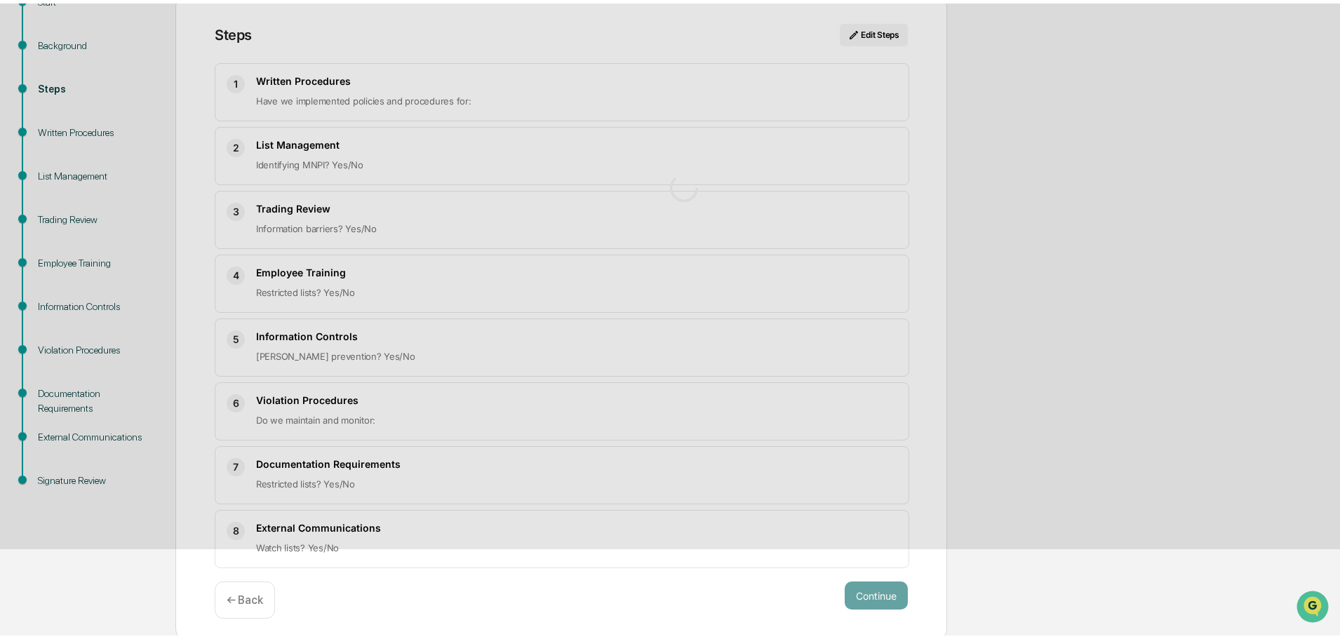
scroll to position [65, 0]
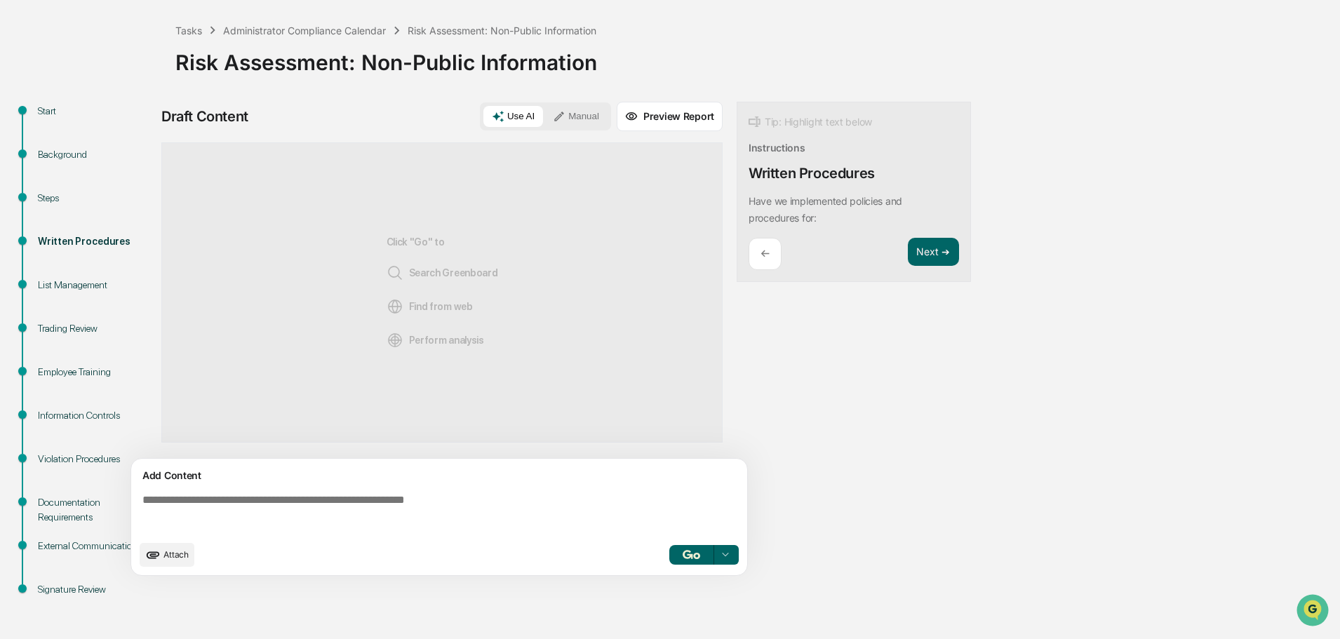
click at [252, 501] on textarea at bounding box center [442, 513] width 610 height 50
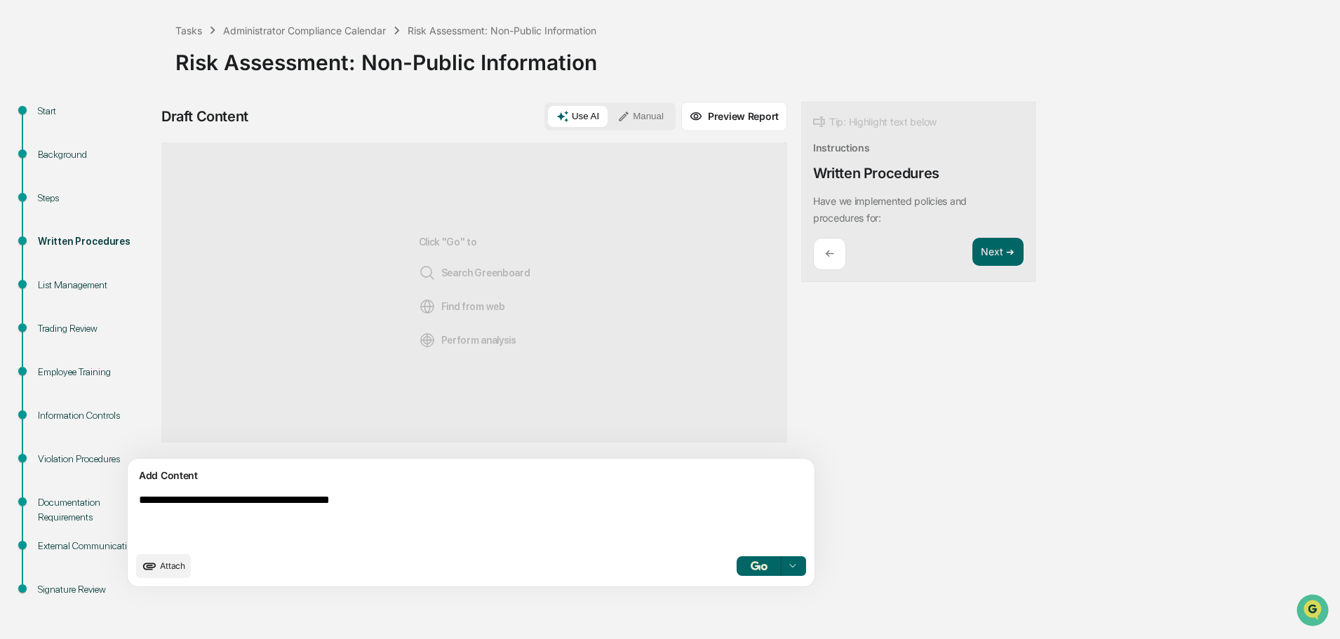
type textarea "**********"
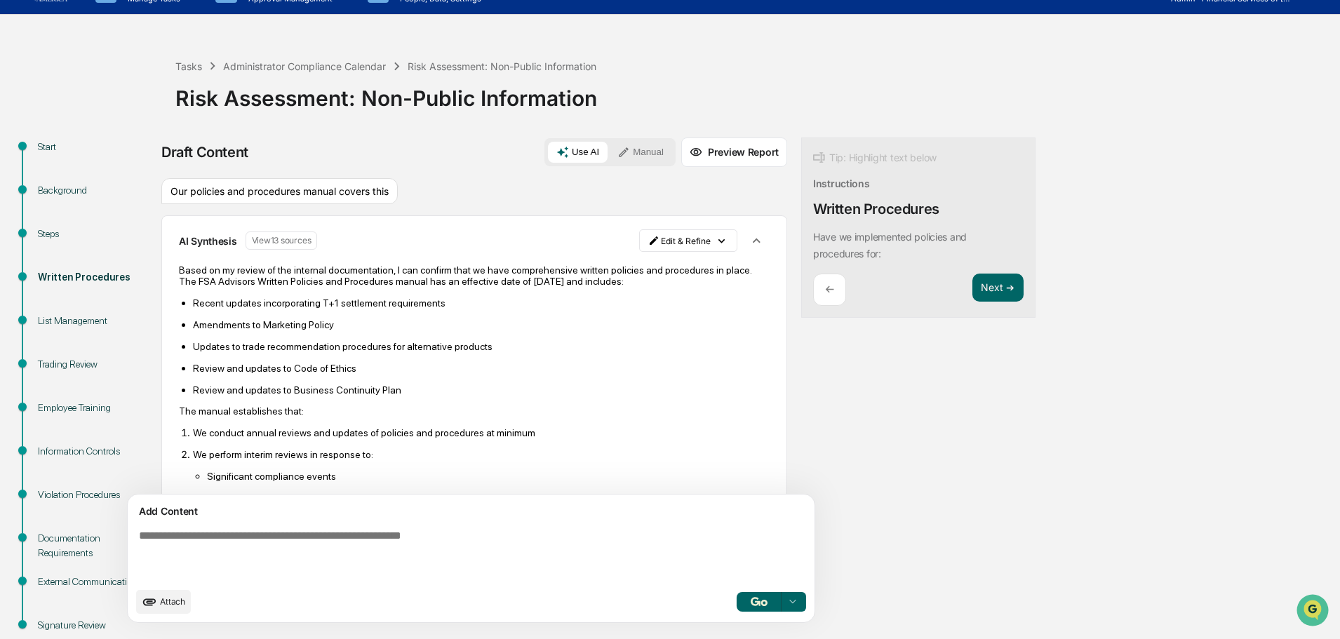
scroll to position [0, 0]
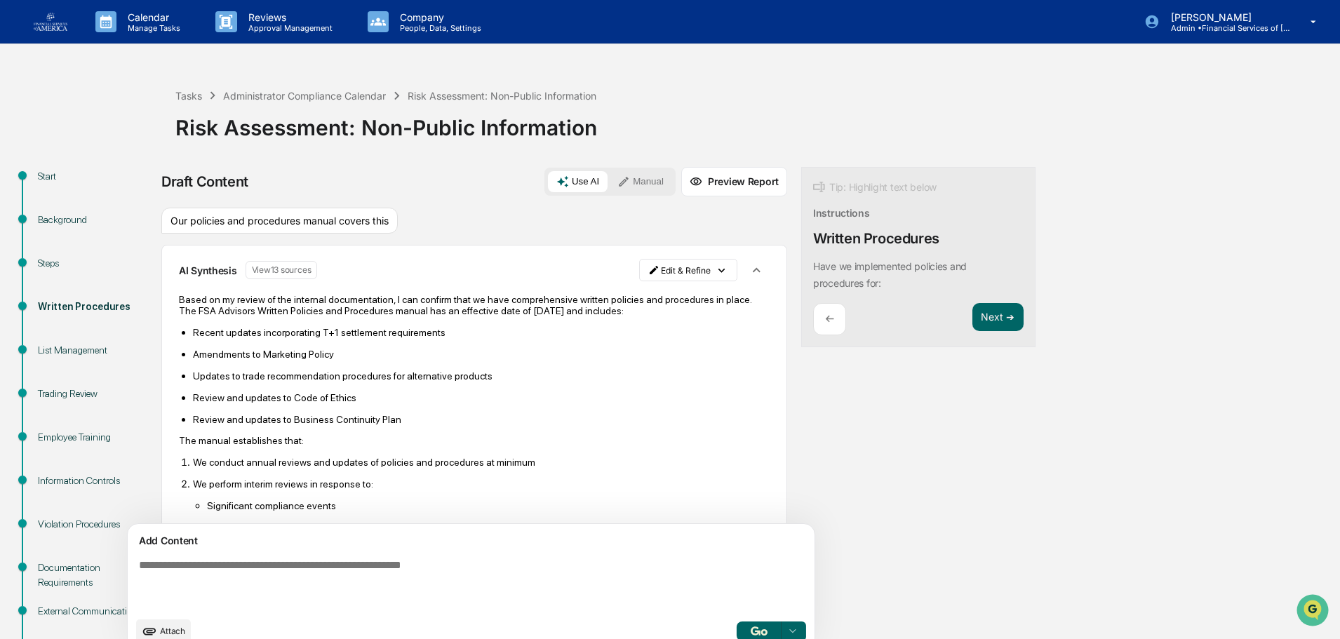
click at [205, 566] on textarea at bounding box center [438, 584] width 610 height 62
type textarea "**********"
click at [646, 270] on html "Calendar Manage Tasks Reviews Approval Management Company People, Data, Setting…" at bounding box center [670, 319] width 1340 height 639
click at [626, 314] on div "Delete Result" at bounding box center [618, 321] width 103 height 22
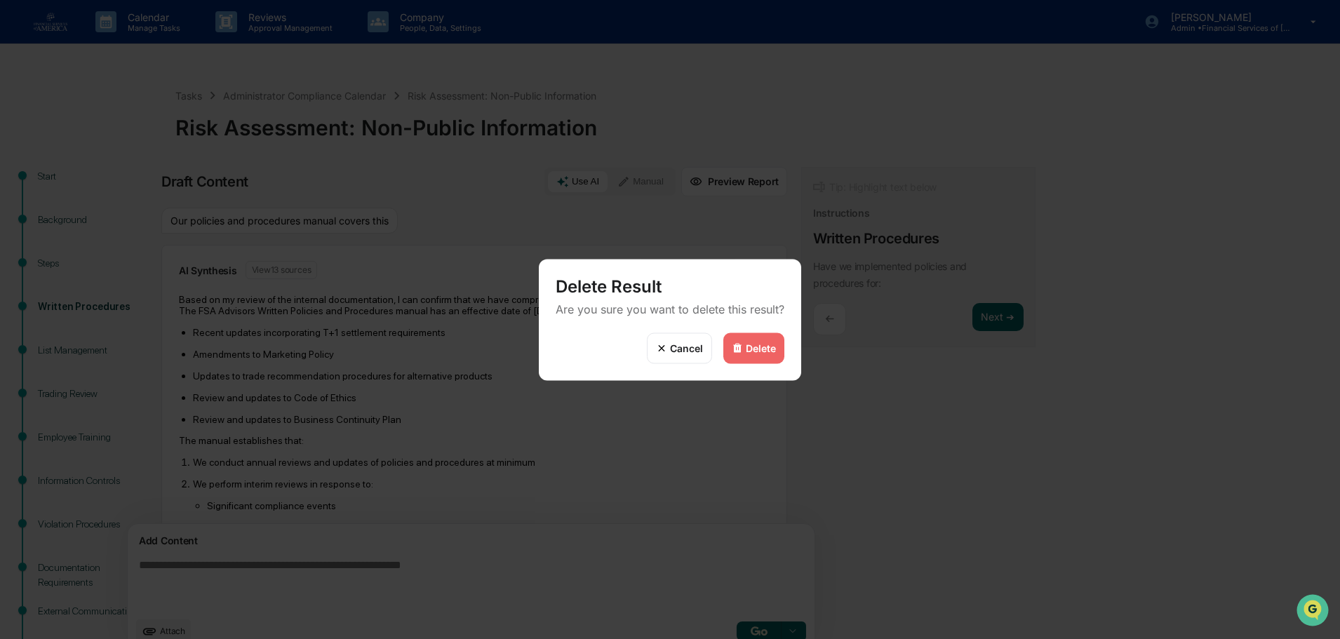
click at [756, 345] on div "Delete" at bounding box center [761, 348] width 30 height 12
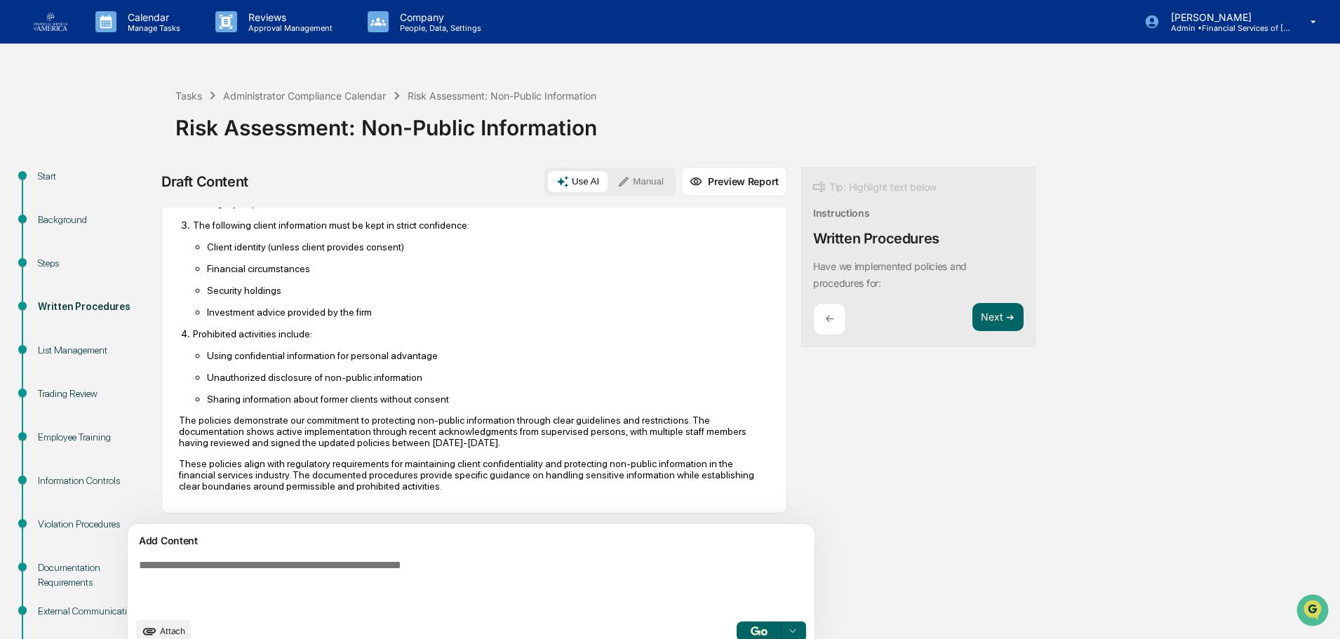
scroll to position [195, 0]
click at [972, 316] on button "Next ➔" at bounding box center [997, 317] width 51 height 29
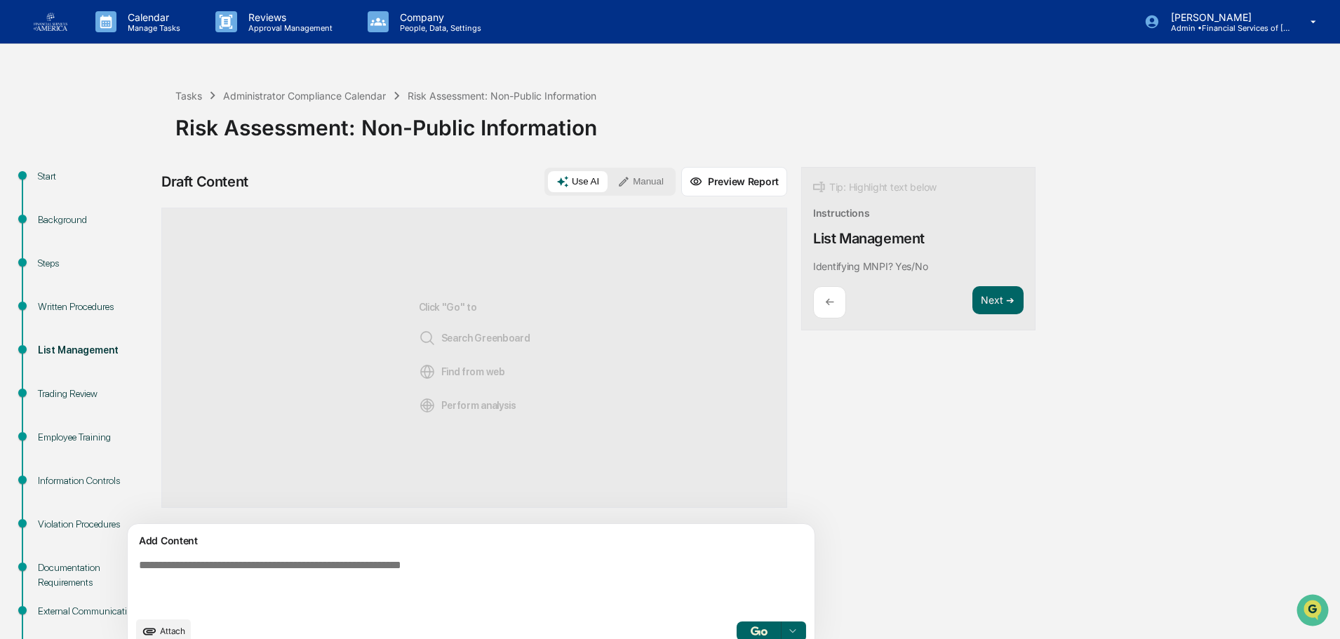
scroll to position [0, 0]
click at [813, 190] on div "Tip: Highlight text below" at bounding box center [874, 187] width 123 height 17
click at [813, 183] on rect at bounding box center [819, 187] width 12 height 11
drag, startPoint x: 750, startPoint y: 267, endPoint x: 873, endPoint y: 268, distance: 122.7
click at [873, 268] on div "Tip: Highlight text below Instructions List Management Identifying MNPI? Yes/No…" at bounding box center [918, 249] width 234 height 164
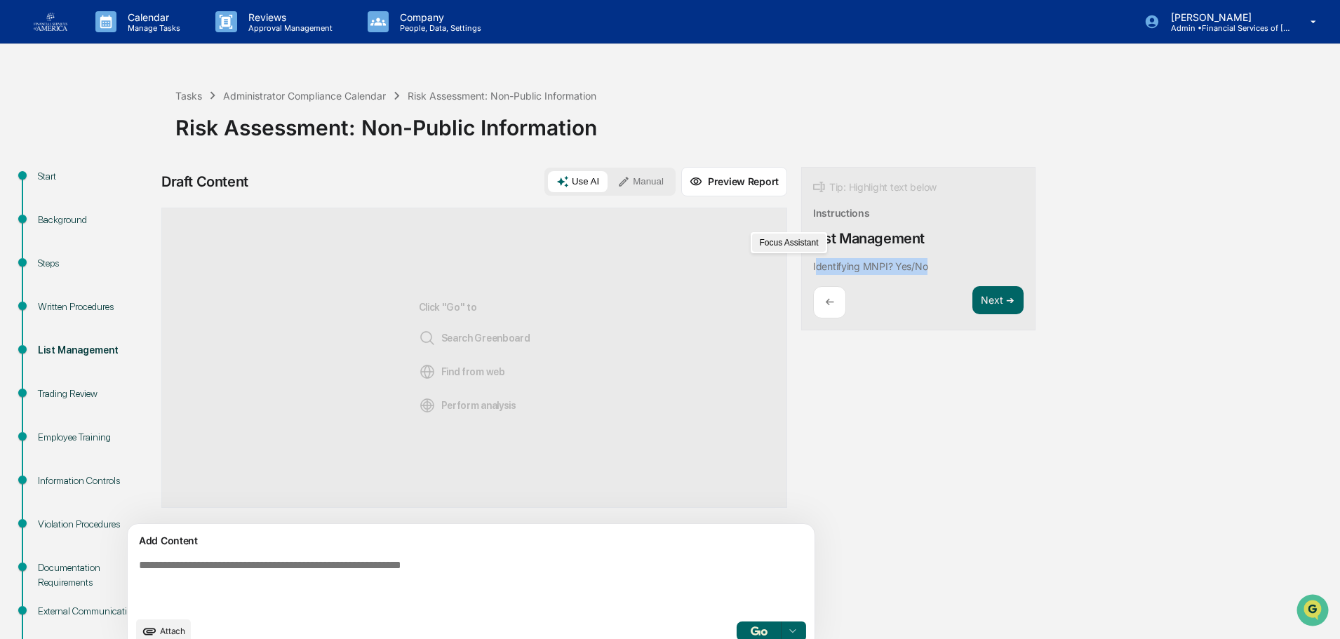
click at [769, 242] on button "Focus Assistant" at bounding box center [788, 243] width 73 height 18
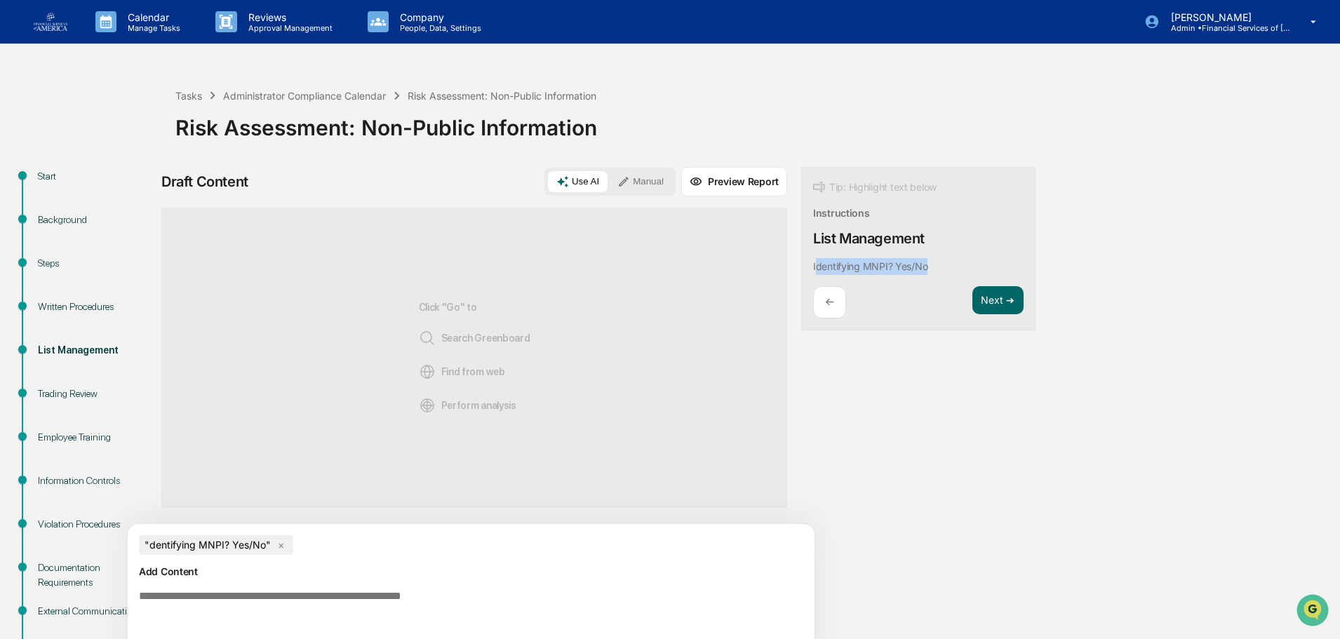
scroll to position [65, 0]
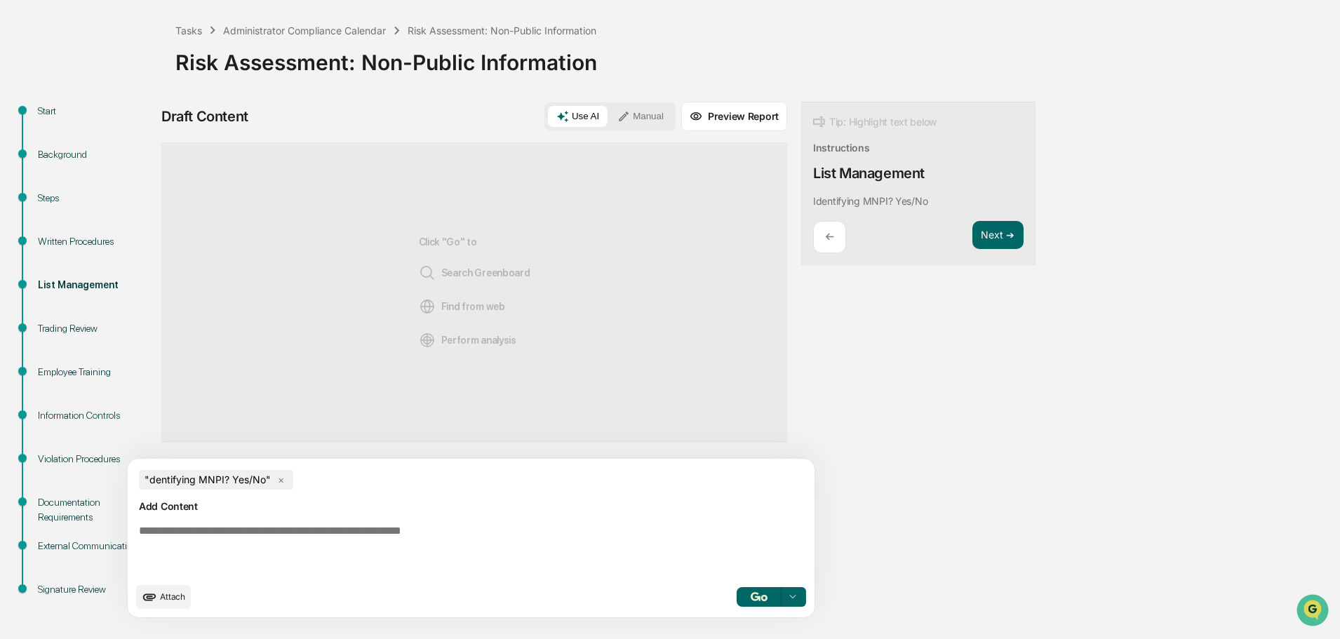
drag, startPoint x: 799, startPoint y: 332, endPoint x: 795, endPoint y: 317, distance: 15.1
click at [799, 331] on div "Draft Content Use AI Manual Preview Report Sources Click "Go" to Search Greenbo…" at bounding box center [554, 364] width 786 height 525
drag, startPoint x: 746, startPoint y: 196, endPoint x: 872, endPoint y: 203, distance: 127.1
click at [872, 203] on div "Tip: Highlight text below Instructions List Management Identifying MNPI? Yes/No…" at bounding box center [918, 184] width 234 height 164
click at [788, 236] on button "Focus Assistant" at bounding box center [786, 243] width 73 height 18
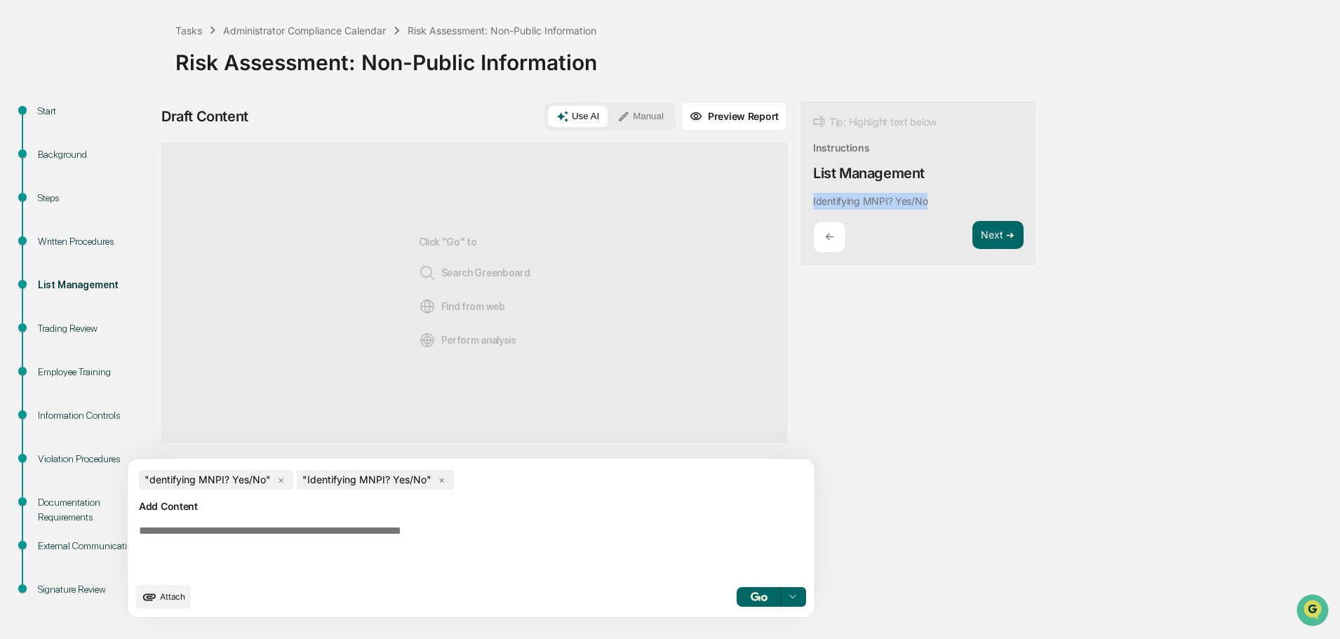
click at [280, 480] on span "×" at bounding box center [281, 480] width 18 height 20
drag, startPoint x: 685, startPoint y: 593, endPoint x: 644, endPoint y: 448, distance: 150.3
click at [736, 591] on button "button" at bounding box center [758, 597] width 45 height 20
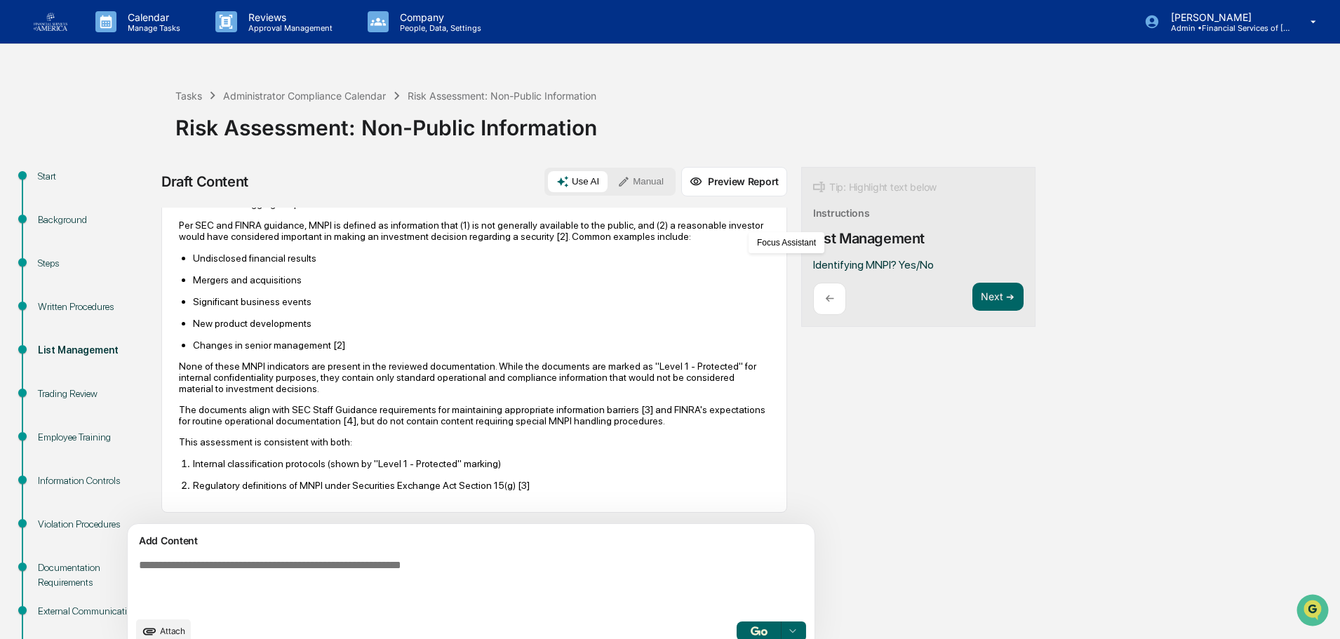
scroll to position [383, 0]
click at [972, 298] on button "Next ➔" at bounding box center [997, 297] width 51 height 29
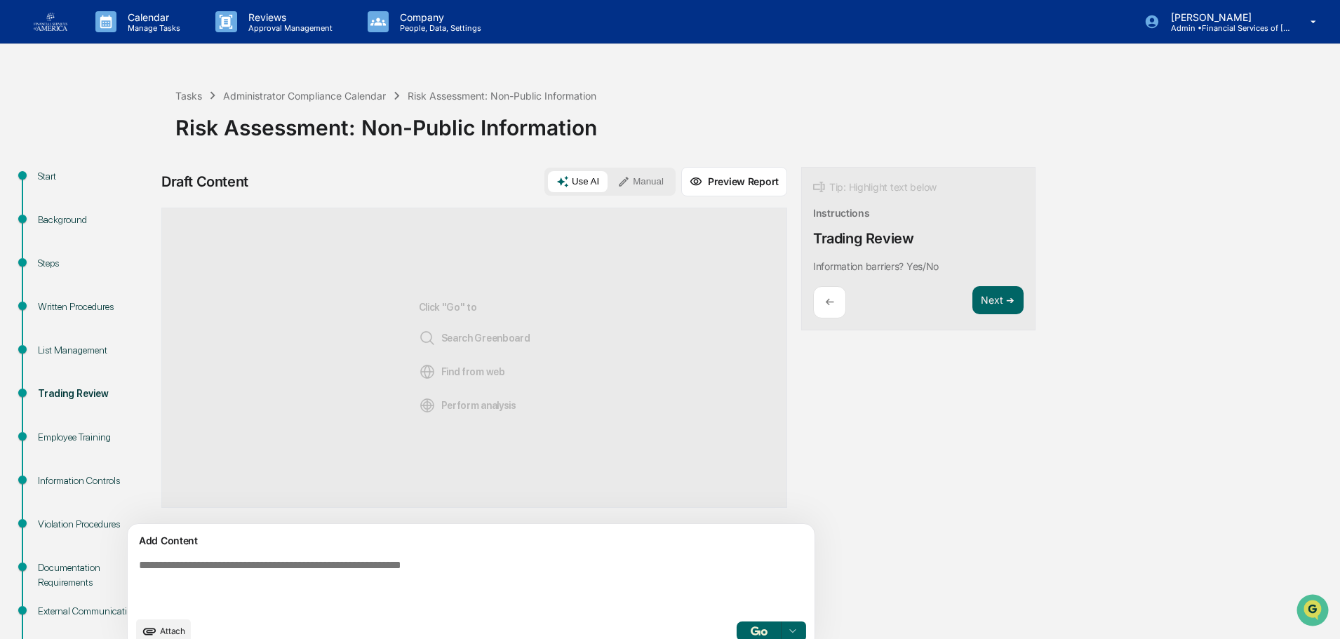
click at [813, 269] on p "Information barriers? Yes/No" at bounding box center [876, 266] width 126 height 12
drag, startPoint x: 746, startPoint y: 269, endPoint x: 879, endPoint y: 276, distance: 132.7
click at [879, 276] on div "Tip: Highlight text below Instructions Trading Review Information barriers? Yes…" at bounding box center [918, 249] width 234 height 164
click at [781, 245] on button "Focus Assistant" at bounding box center [786, 243] width 73 height 18
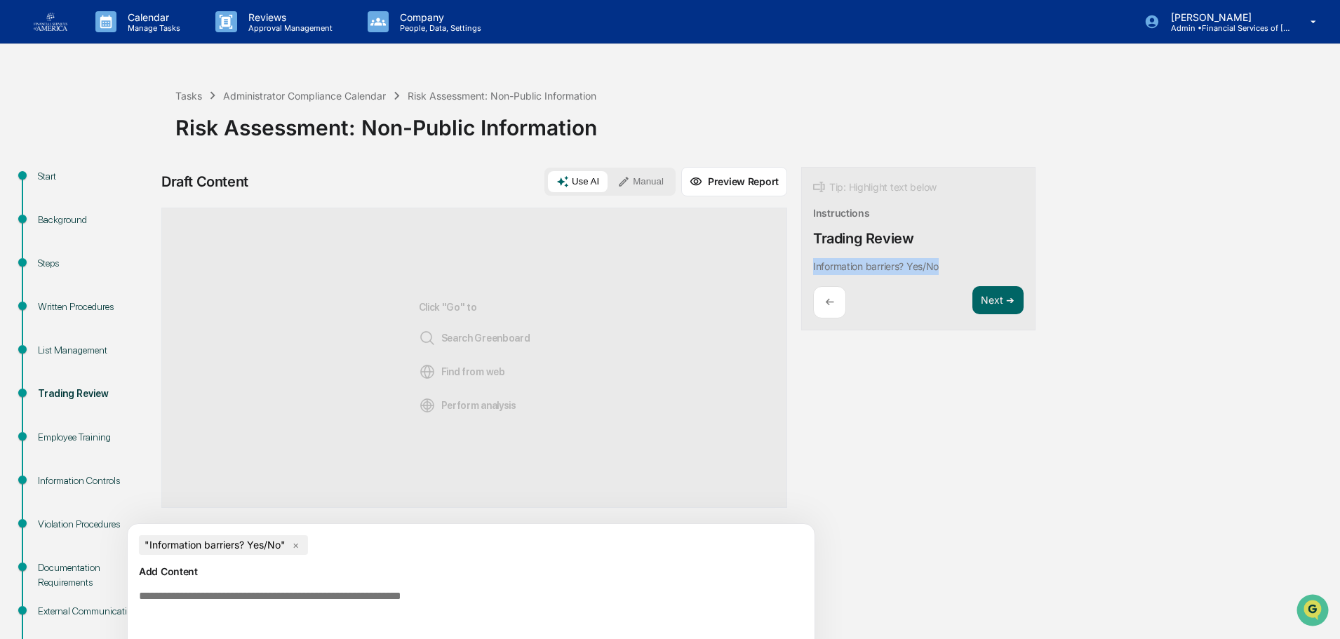
scroll to position [65, 0]
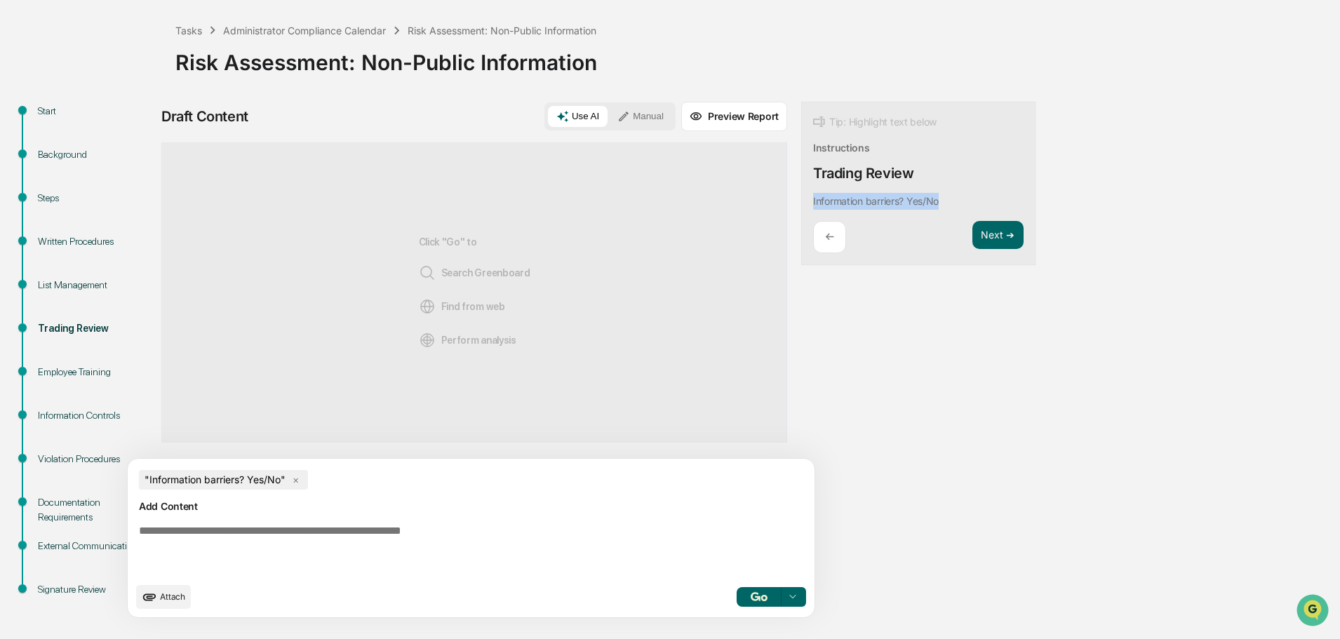
click at [736, 591] on button "button" at bounding box center [758, 597] width 45 height 20
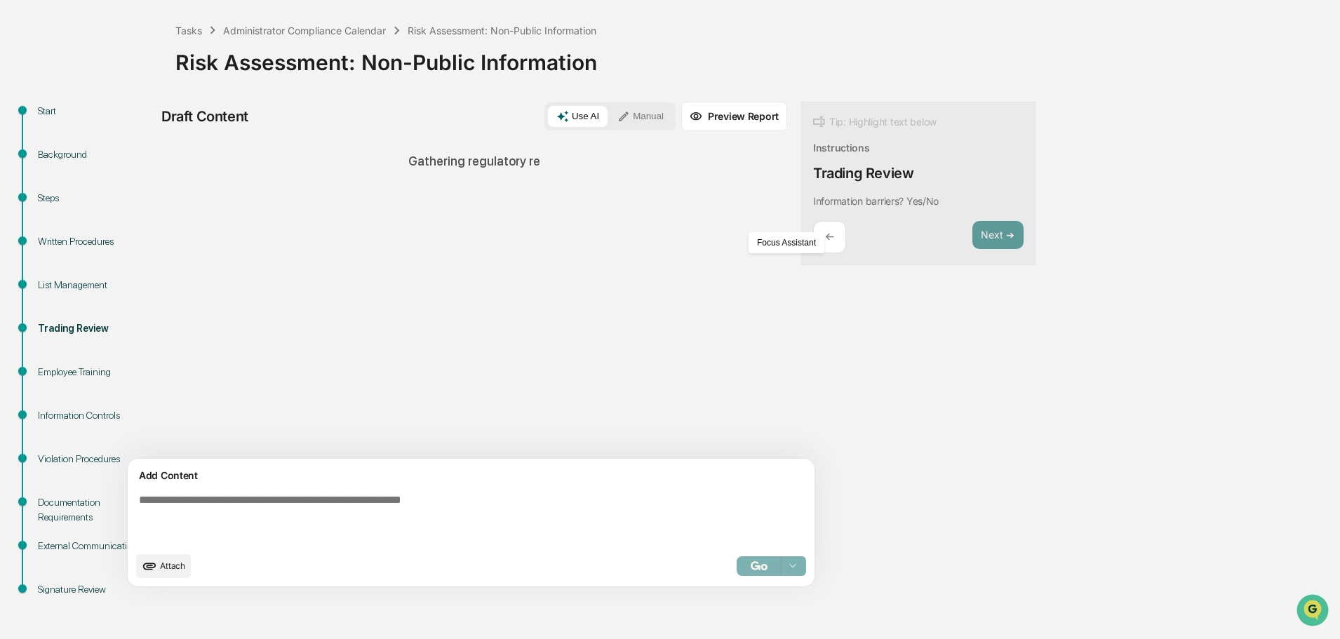
click at [1164, 222] on div "Start Background Steps Written Procedures List Management Trading Review Employ…" at bounding box center [670, 370] width 1326 height 537
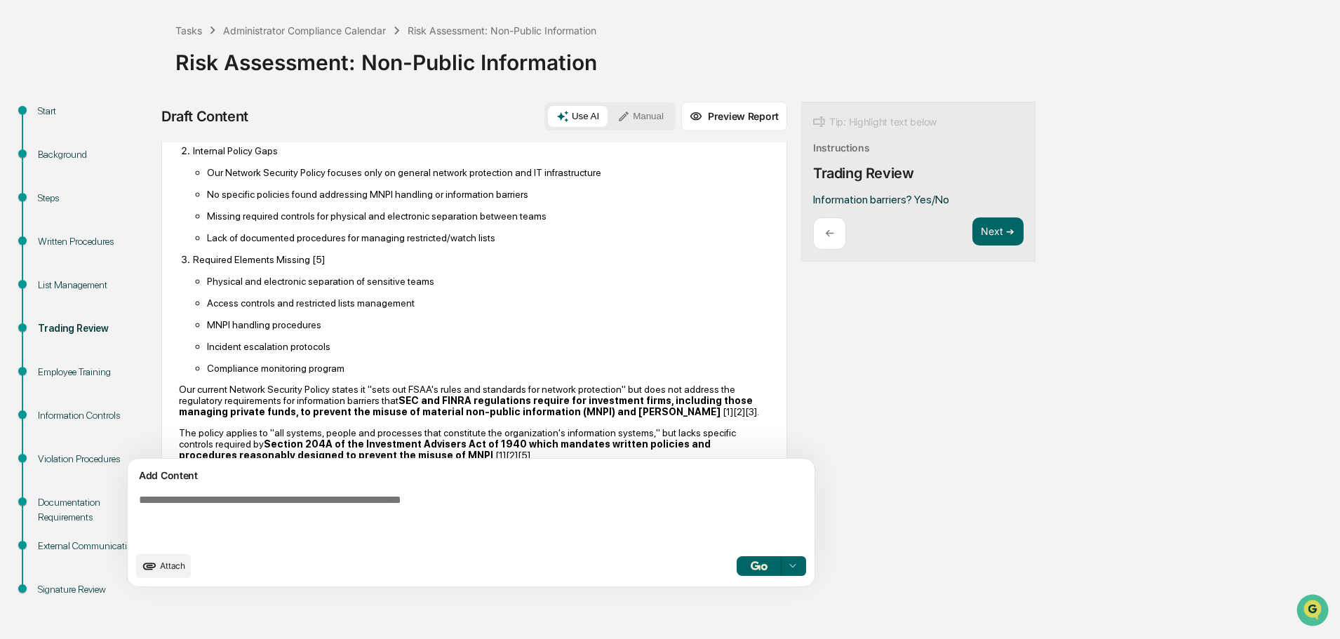
scroll to position [265, 0]
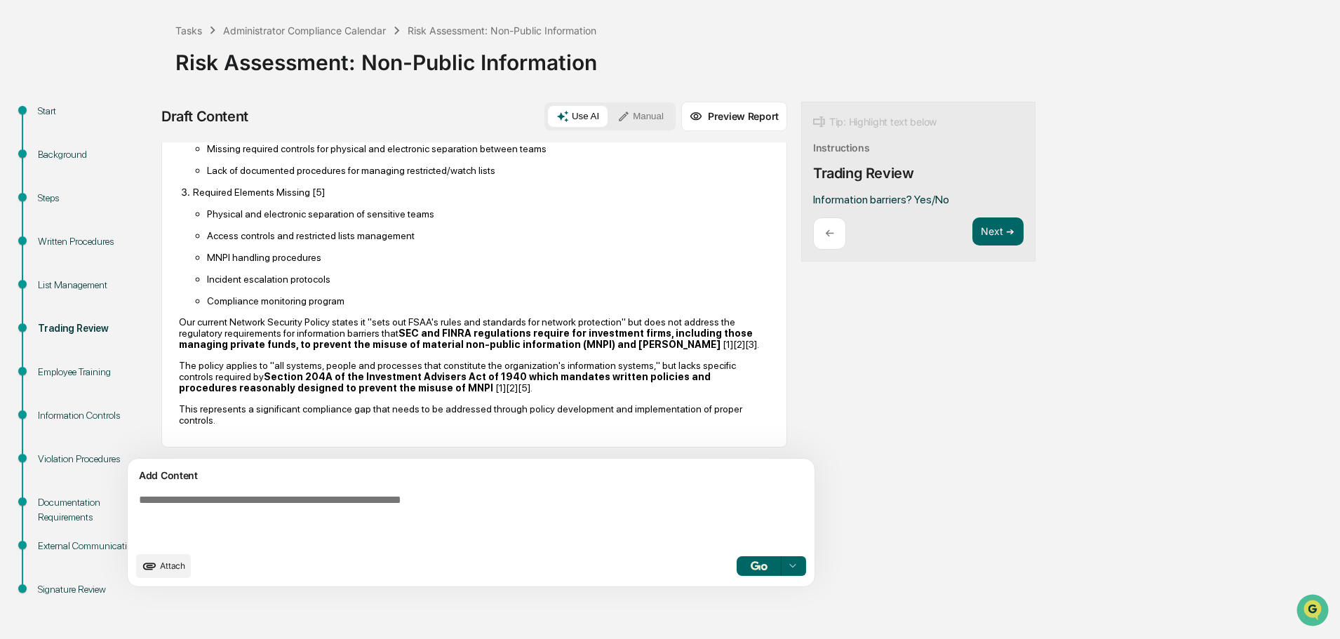
click at [274, 500] on textarea at bounding box center [438, 519] width 610 height 62
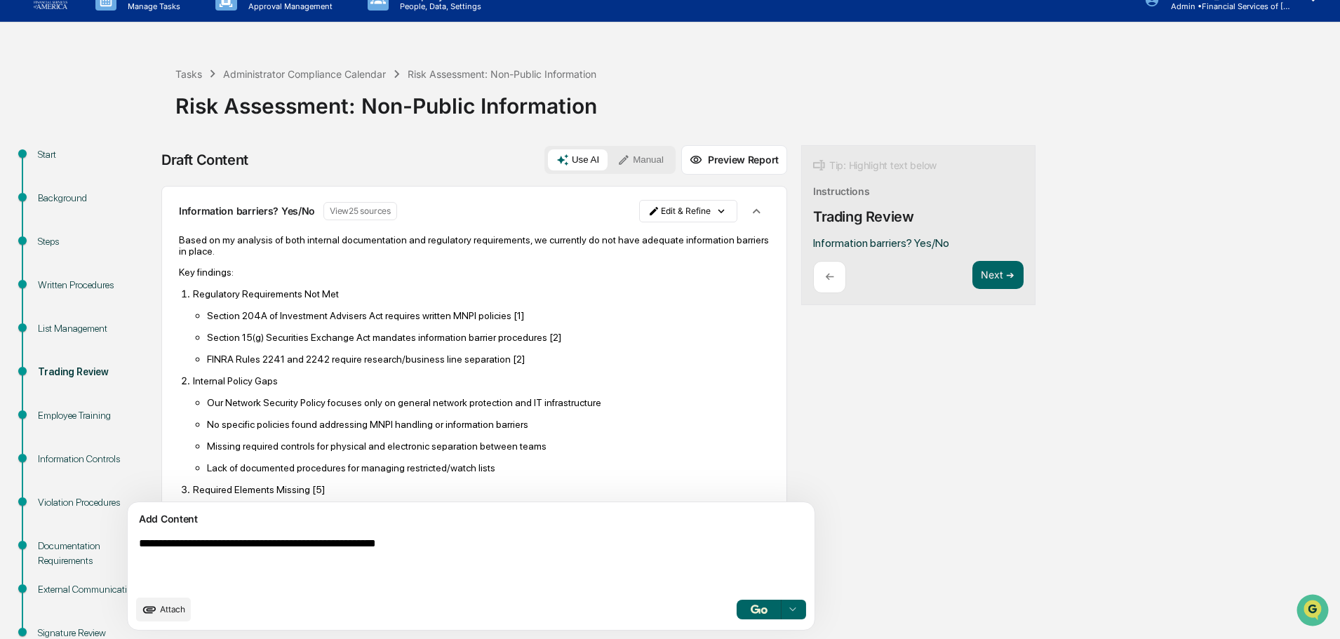
scroll to position [0, 0]
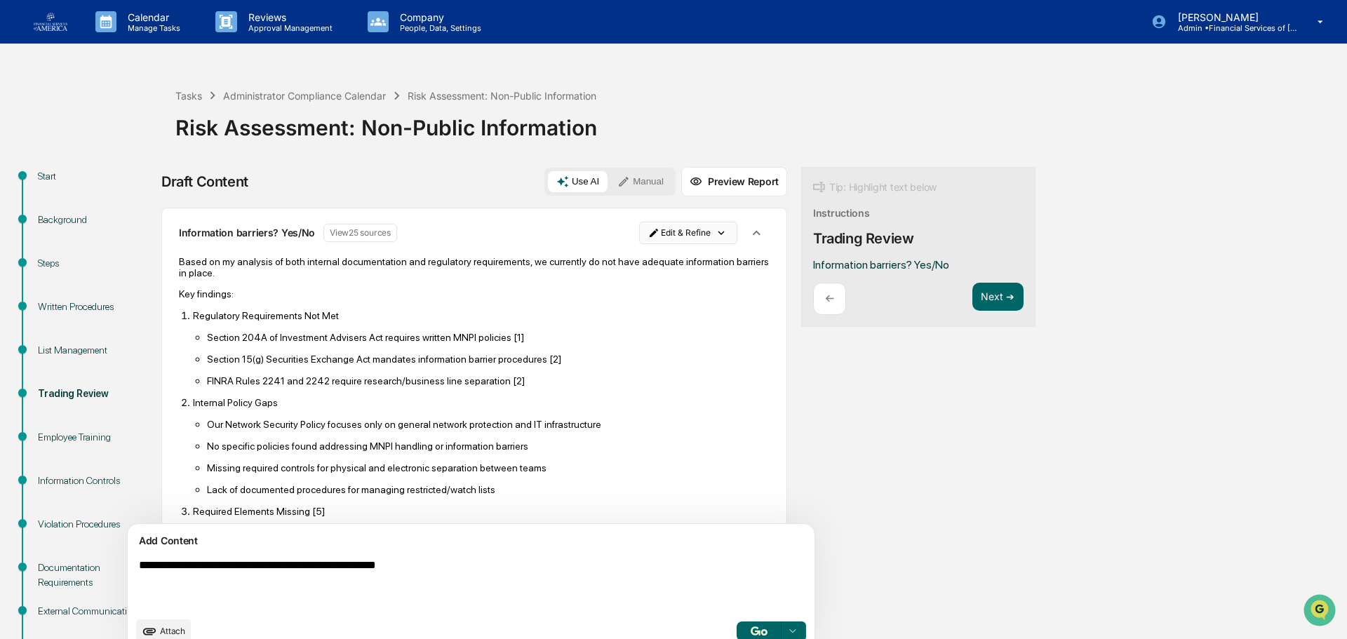
click at [643, 231] on html "Calendar Manage Tasks Reviews Approval Management Company People, Data, Setting…" at bounding box center [673, 319] width 1347 height 639
click at [625, 282] on div "Delete Result" at bounding box center [618, 284] width 103 height 22
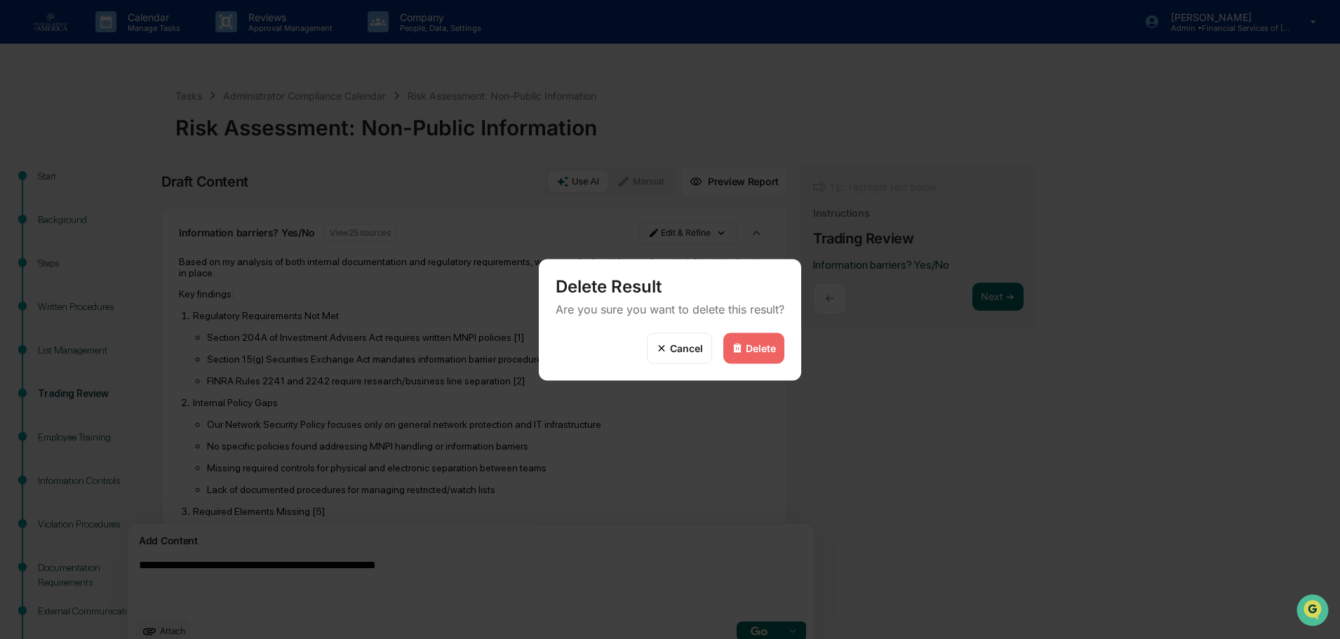
drag, startPoint x: 763, startPoint y: 349, endPoint x: 715, endPoint y: 383, distance: 59.0
click at [764, 349] on div "Delete" at bounding box center [761, 348] width 30 height 12
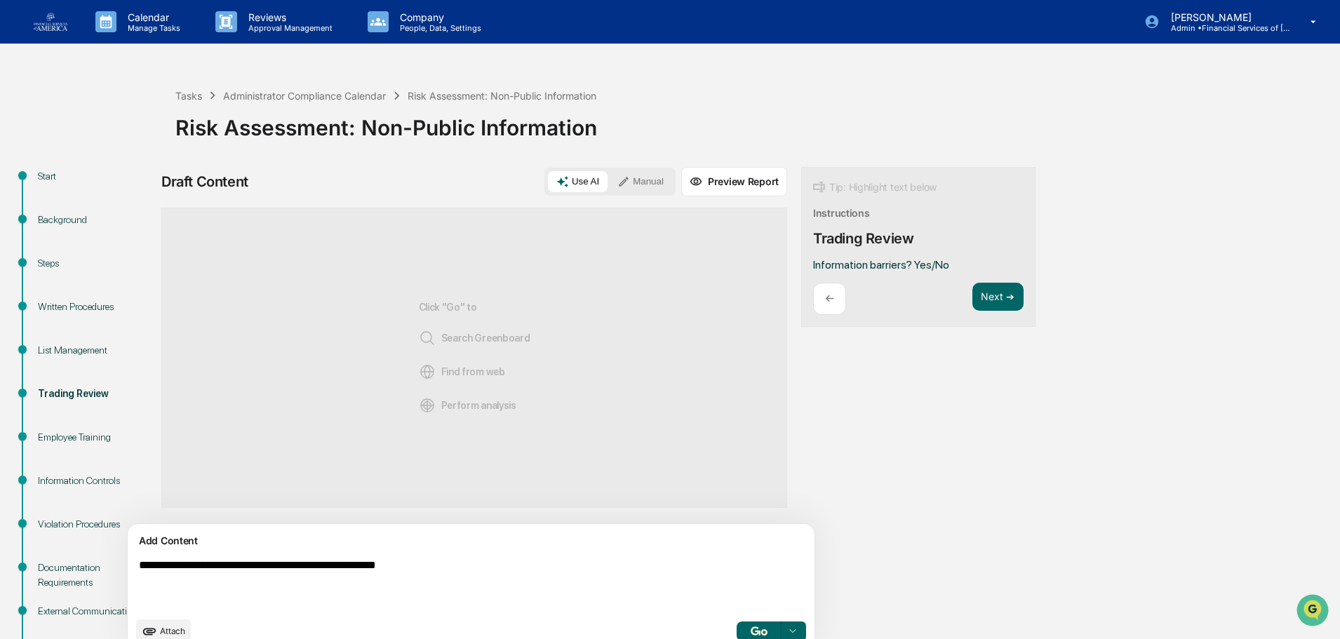
click at [514, 569] on textarea "**********" at bounding box center [438, 584] width 610 height 62
type textarea "**********"
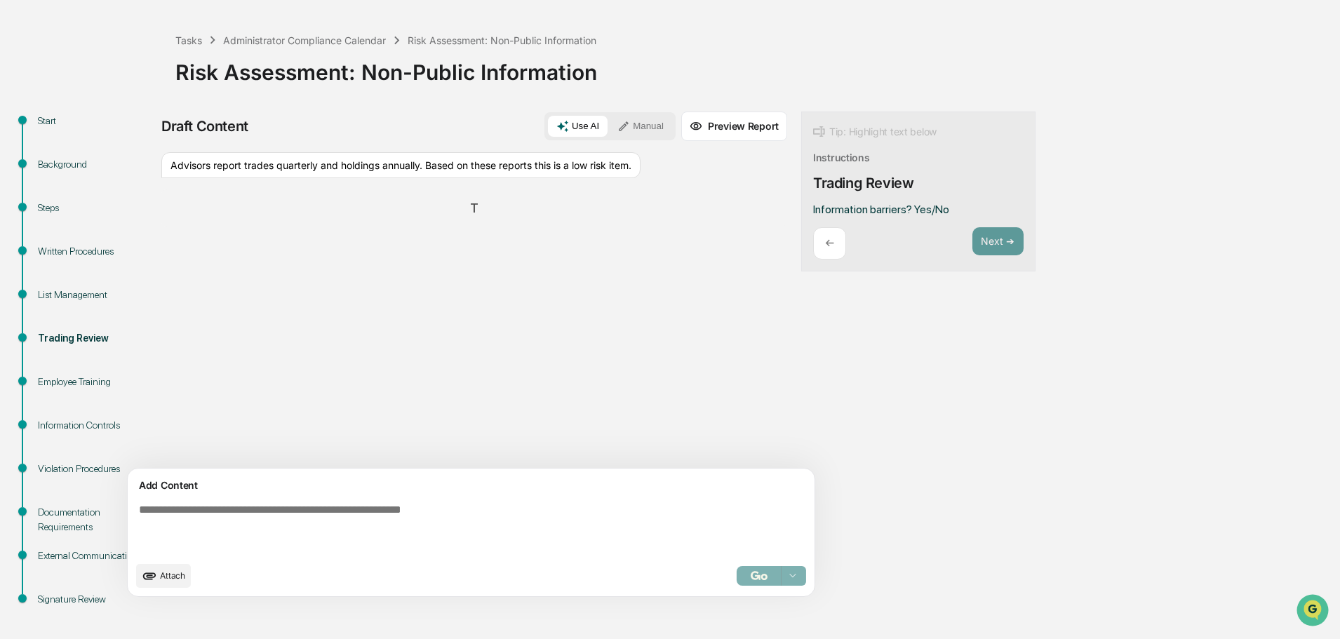
scroll to position [65, 0]
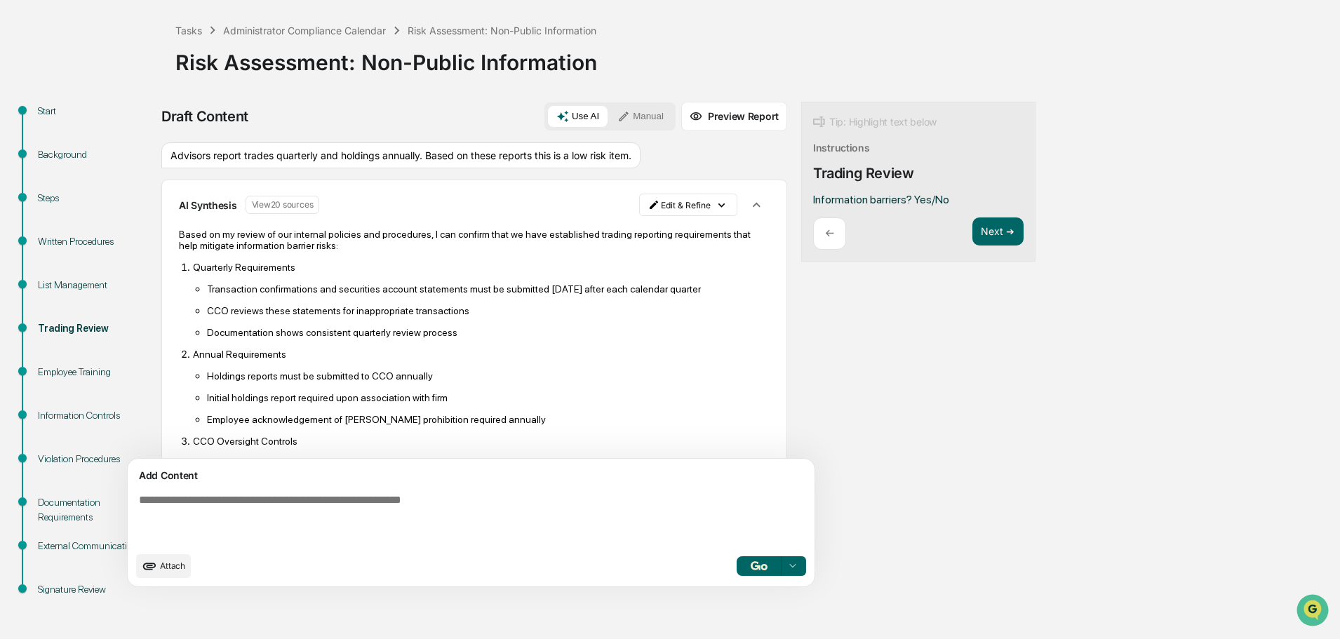
click at [734, 393] on div "Draft Content Use AI Manual Preview Report Sources Advisors report trades quart…" at bounding box center [554, 349] width 786 height 494
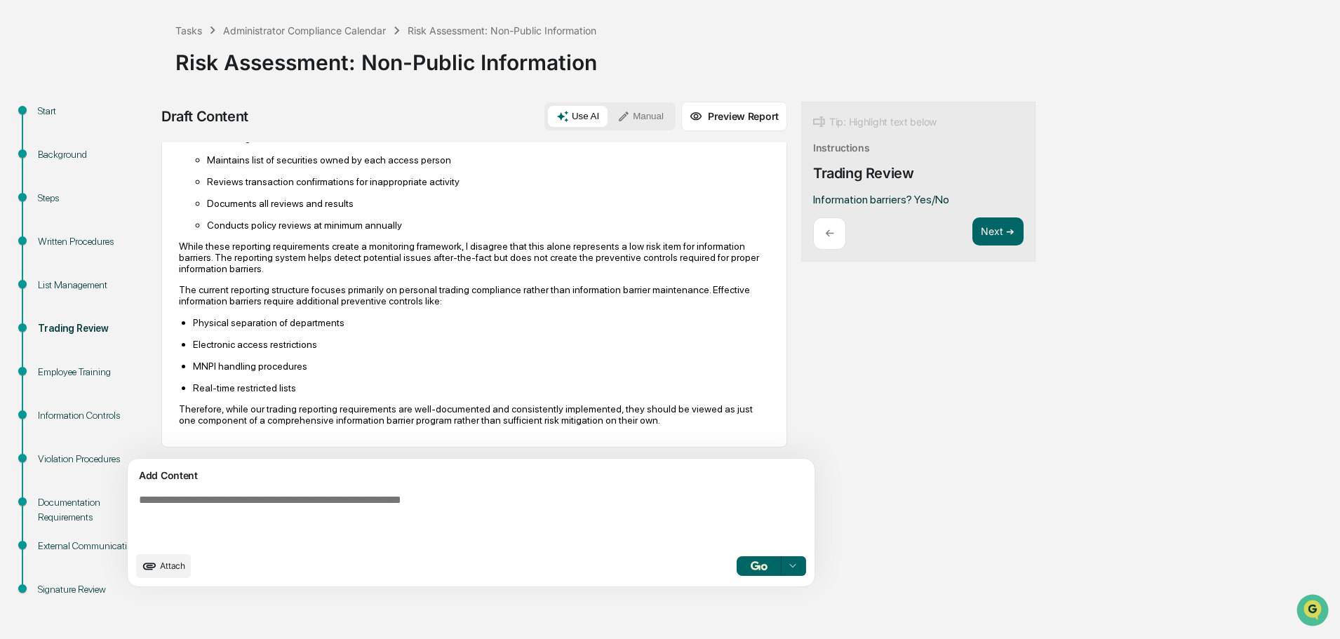
scroll to position [328, 0]
click at [972, 237] on button "Next ➔" at bounding box center [997, 231] width 51 height 29
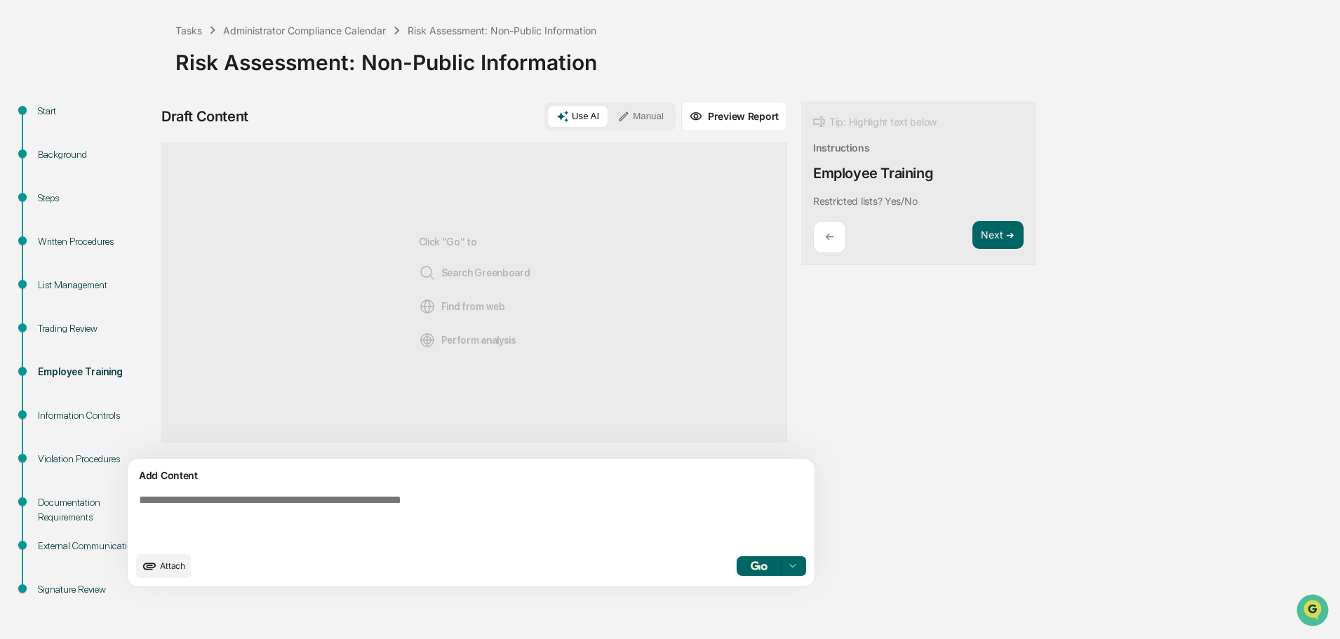
scroll to position [0, 0]
drag, startPoint x: 747, startPoint y: 203, endPoint x: 856, endPoint y: 208, distance: 108.9
click at [856, 208] on div "Tip: Highlight text below Instructions Employee Training Restricted lists? Yes/…" at bounding box center [918, 184] width 234 height 164
click at [795, 243] on button "Focus Assistant" at bounding box center [786, 243] width 73 height 18
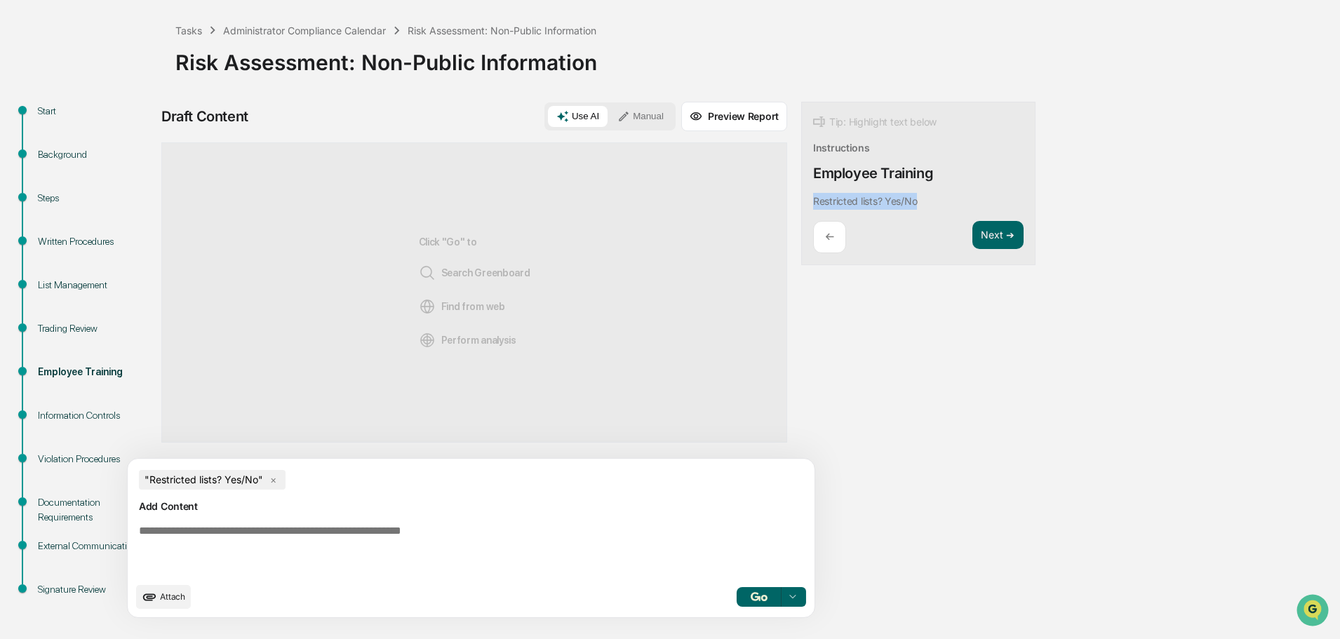
click at [736, 602] on button "button" at bounding box center [758, 597] width 45 height 20
